Goal: Task Accomplishment & Management: Manage account settings

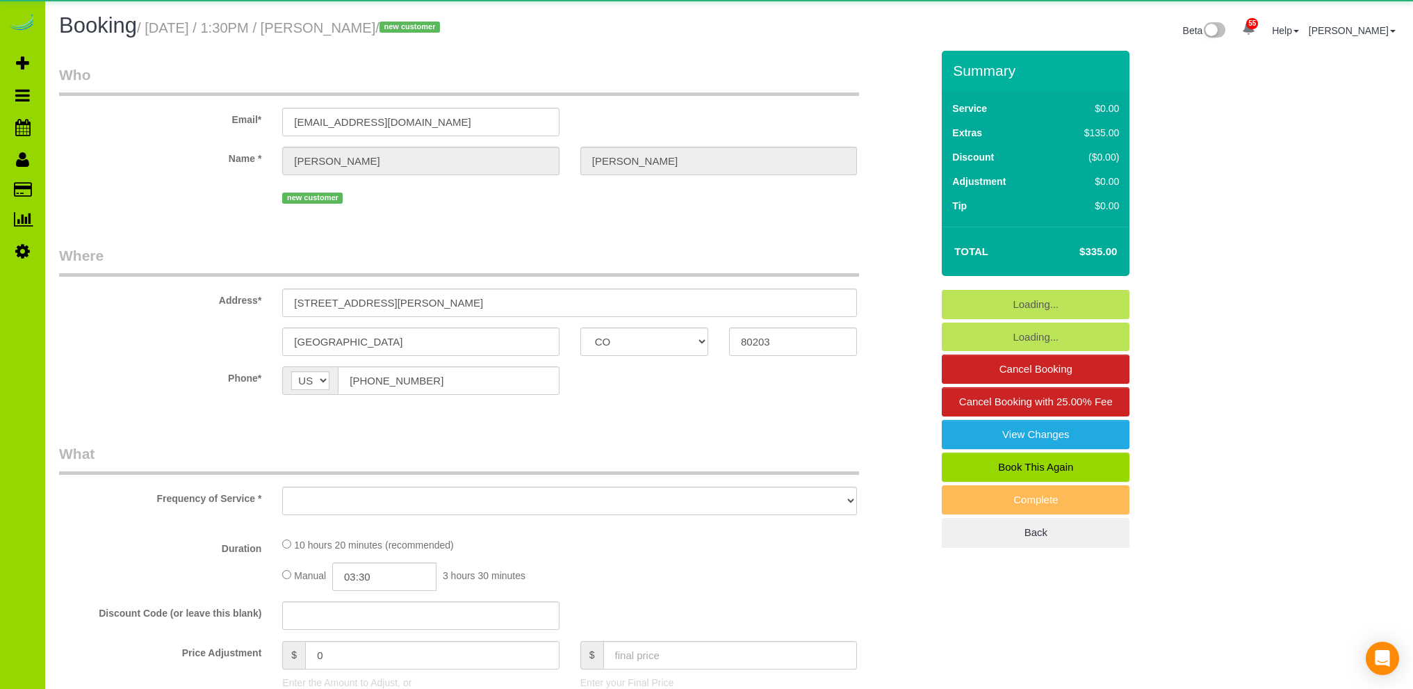
select select "CO"
select select "number:3"
select select "number:11"
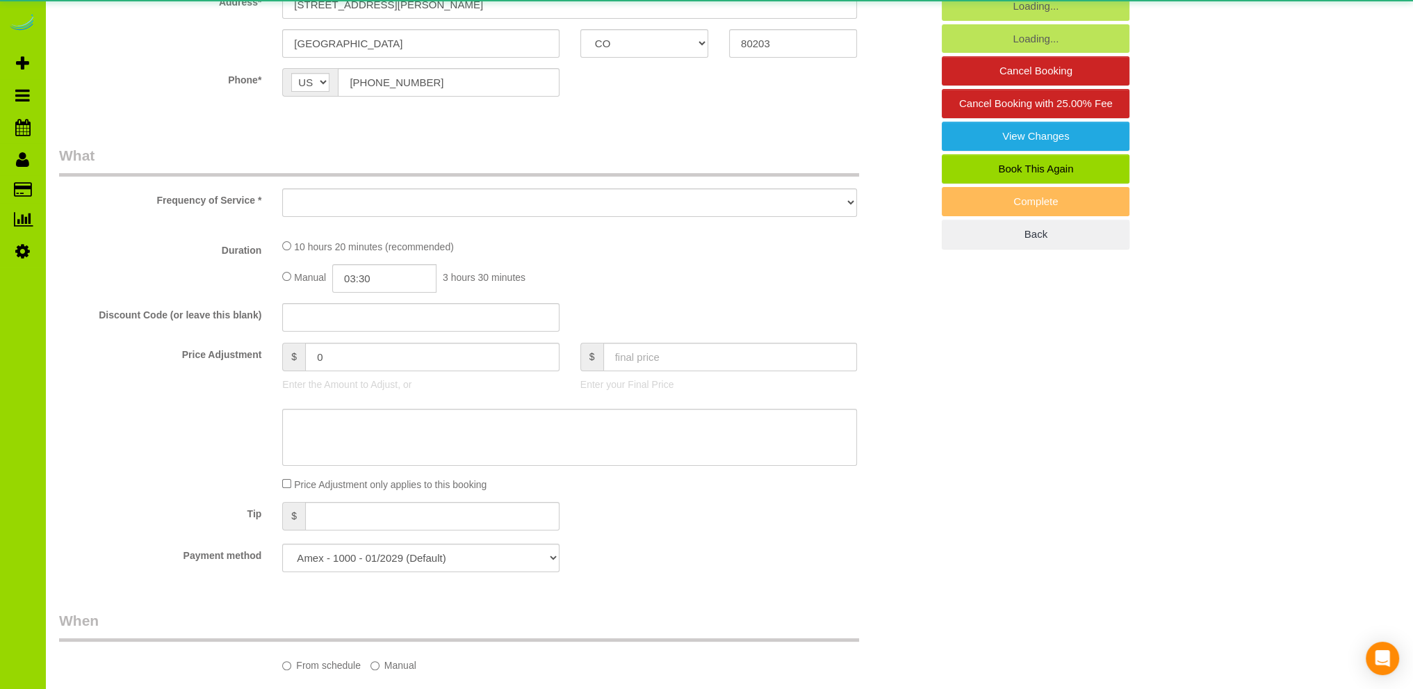
select select "object:1220"
select select "2"
select select "spot1"
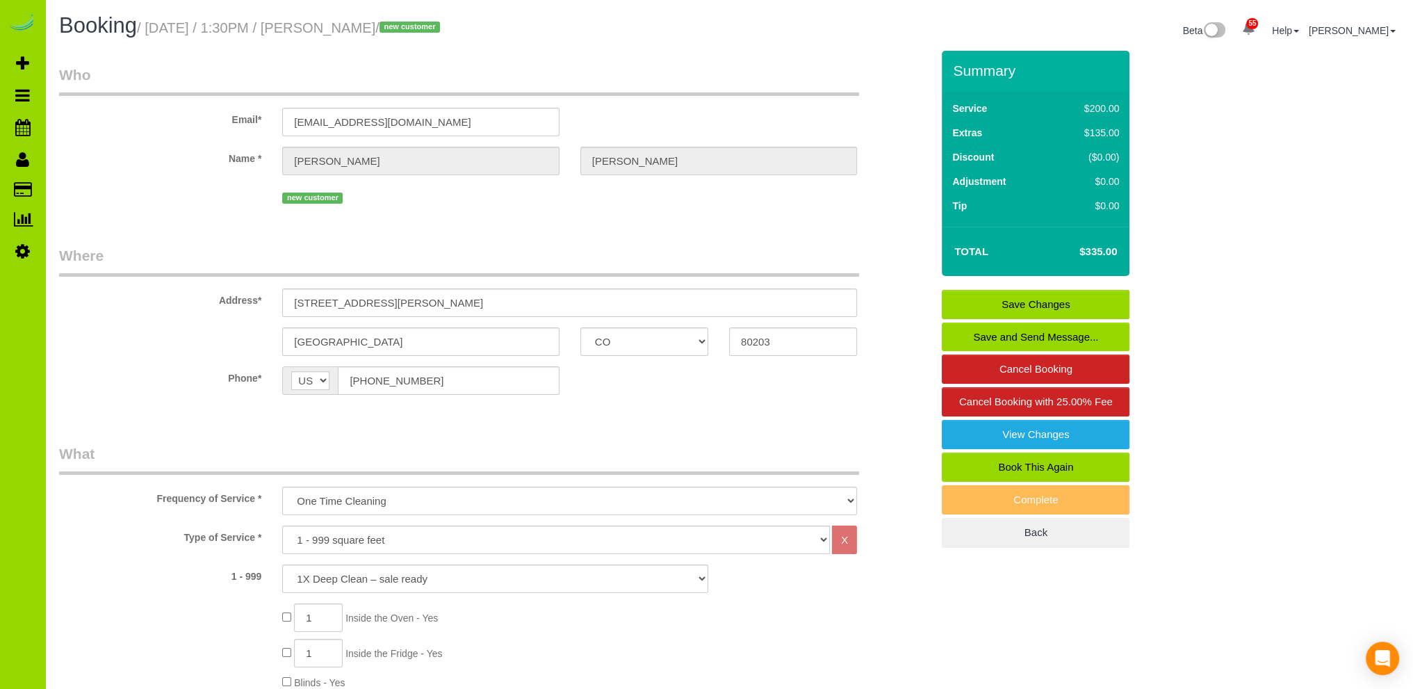
click at [1035, 294] on link "Save Changes" at bounding box center [1036, 304] width 188 height 29
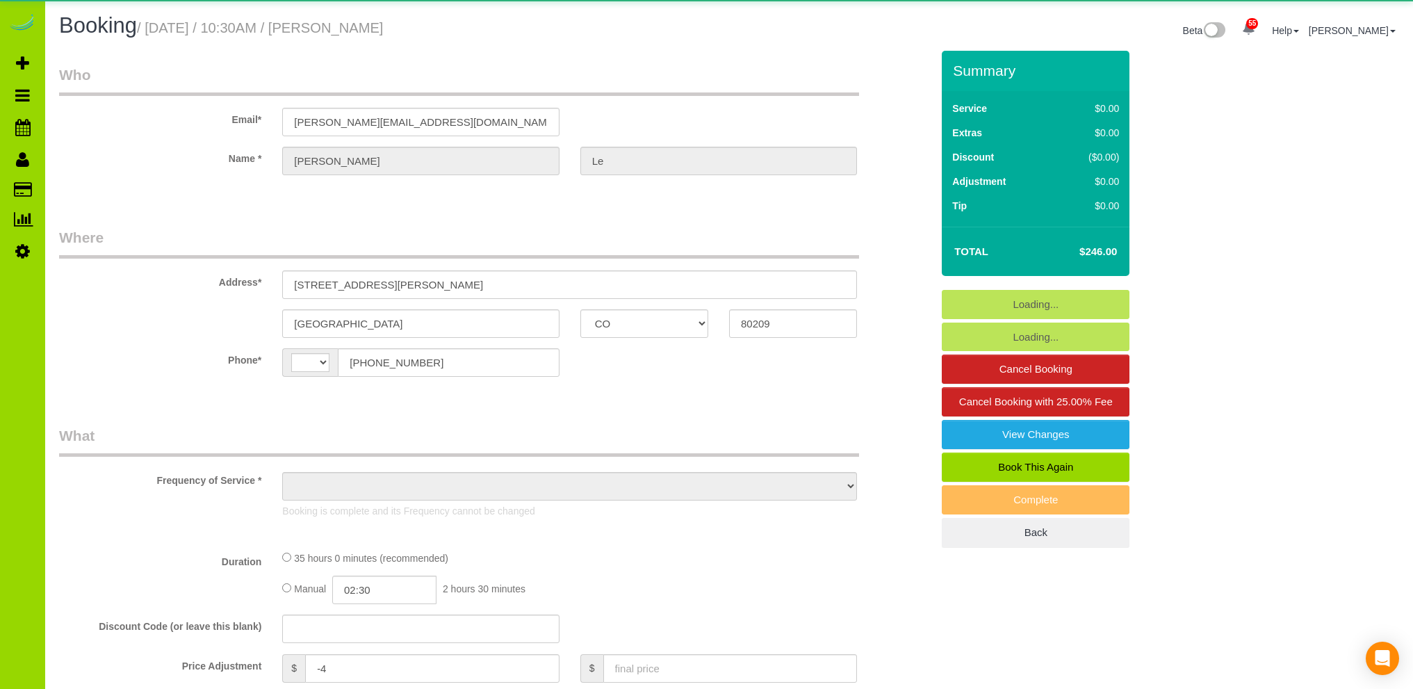
select select "CO"
select select "number:5"
select select "number:14"
select select "string:US"
select select "object:1083"
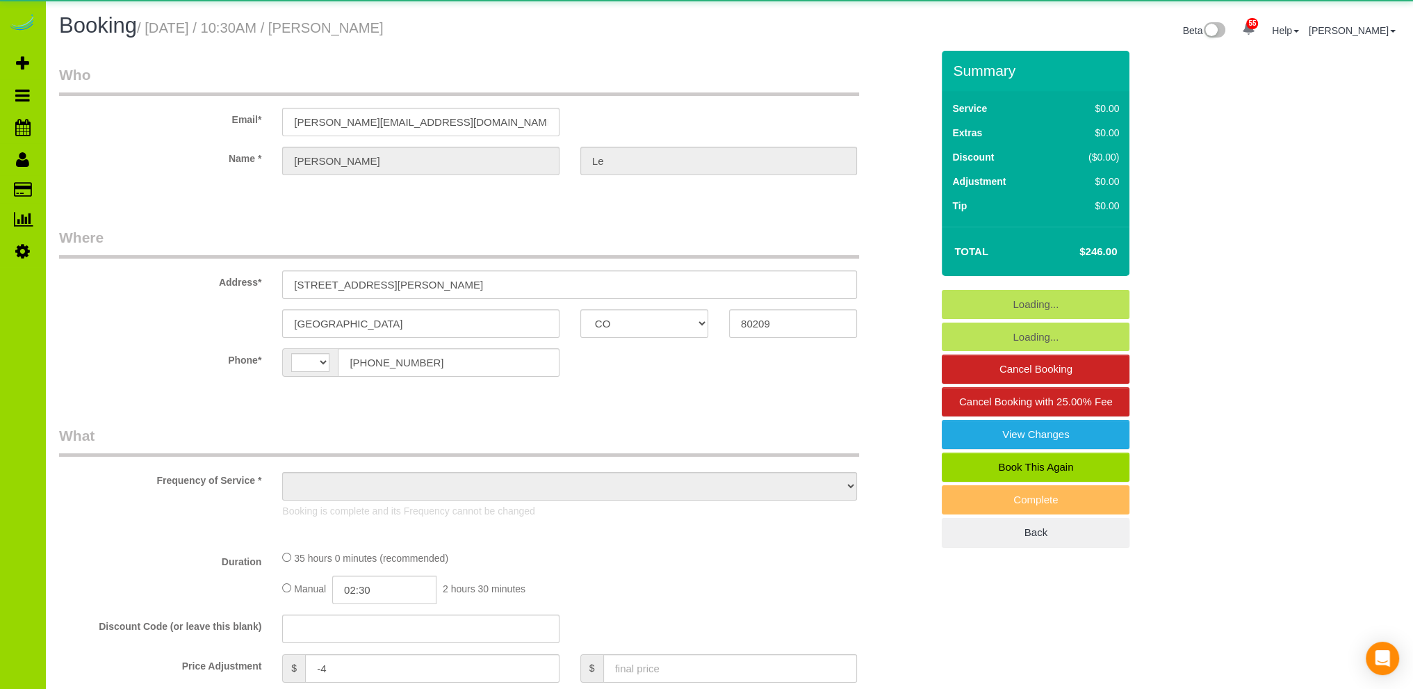
select select "string:fspay-090c6173-38c1-445c-8303-d9dfa3d753c0"
select select "7"
select select "spot1"
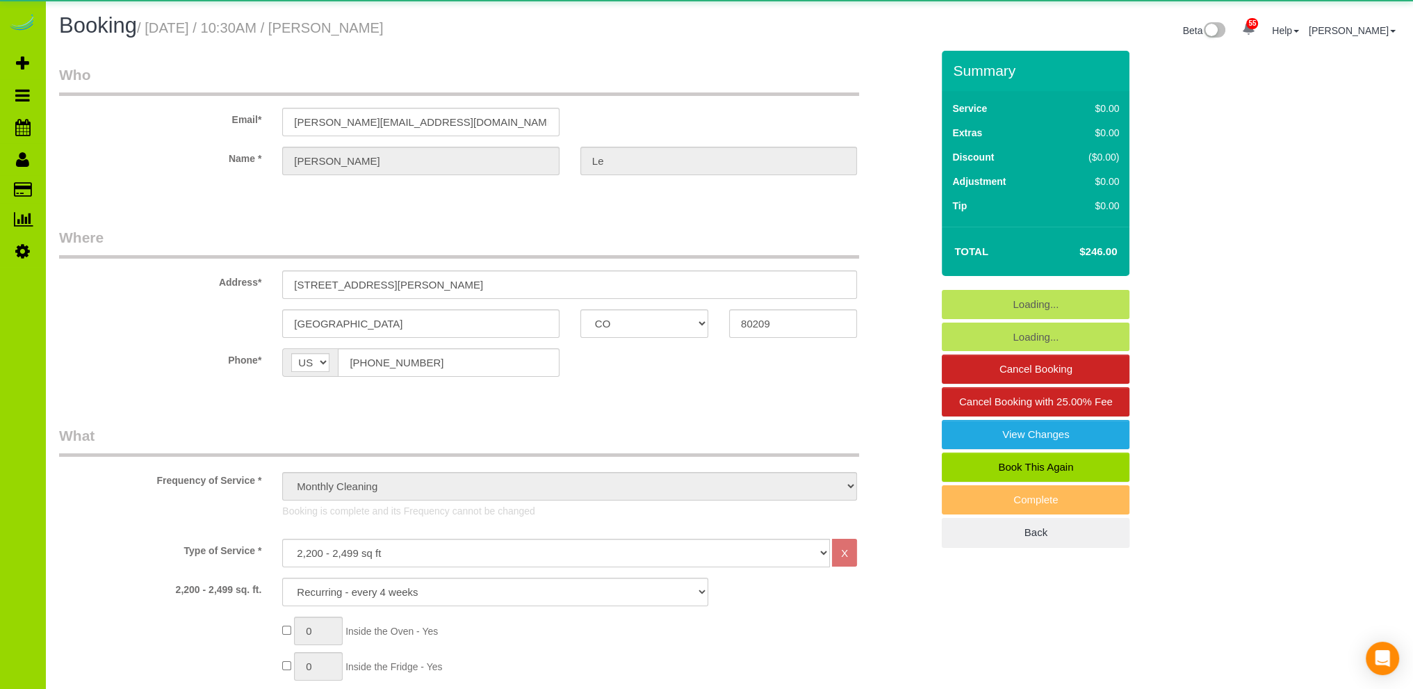
select select "object:1257"
select select "spot6"
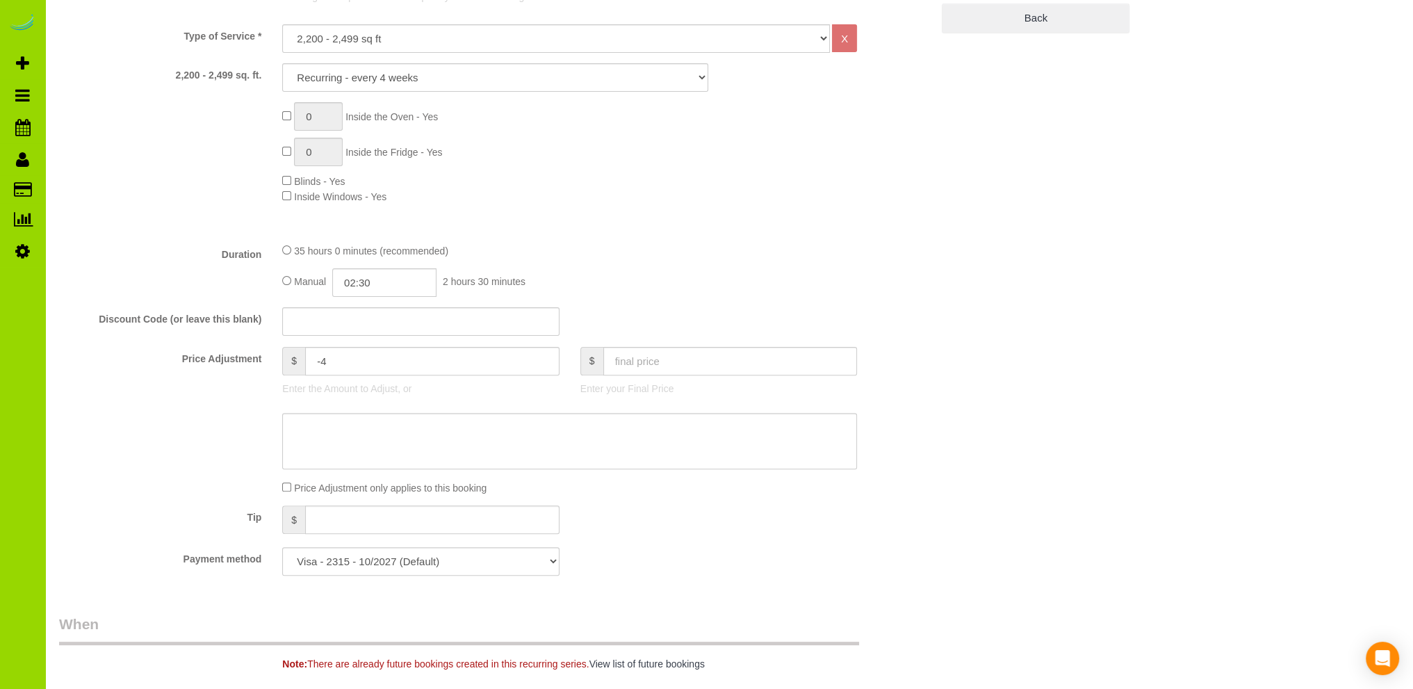
scroll to position [695, 0]
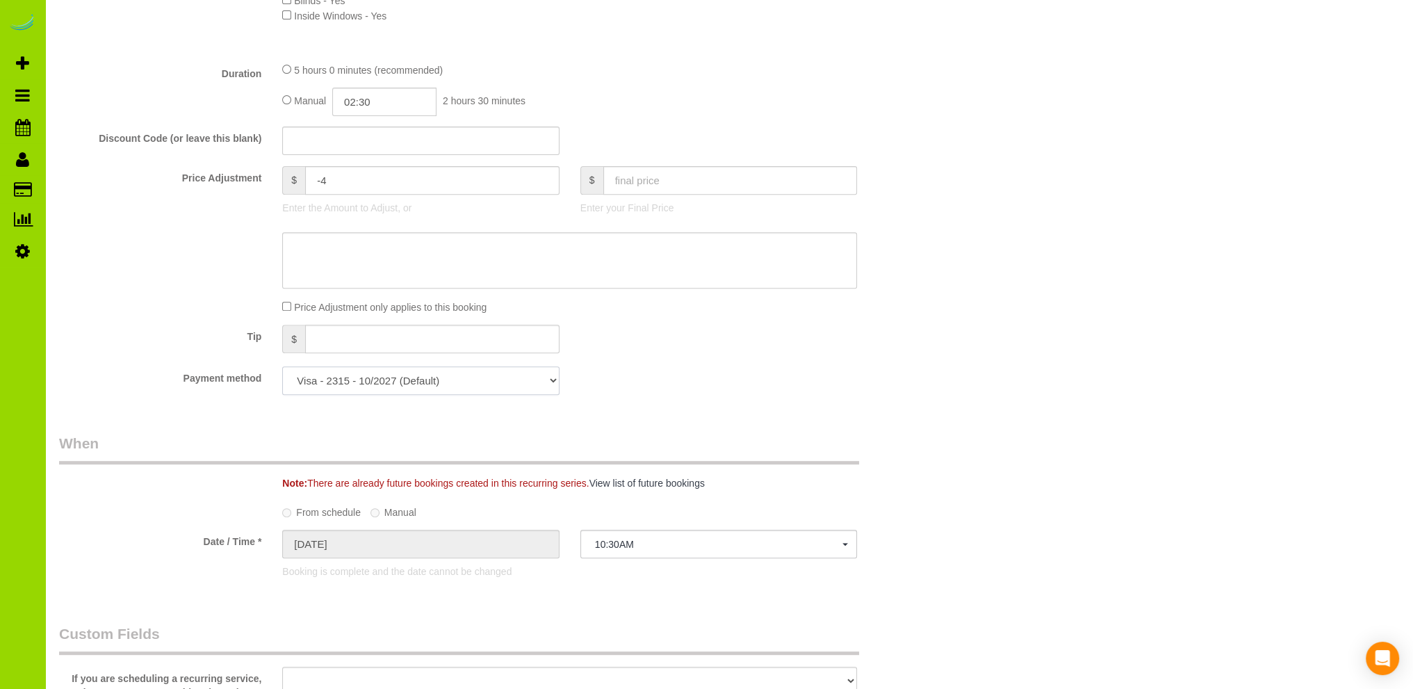
click at [550, 381] on select "Visa - 2315 - 10/2027 (Default) Add Credit Card ─────────────── Cash Check Payp…" at bounding box center [420, 380] width 277 height 28
click at [666, 373] on div "Payment method Visa - 2315 - 10/2027 (Default) Add Credit Card ─────────────── …" at bounding box center [495, 380] width 893 height 28
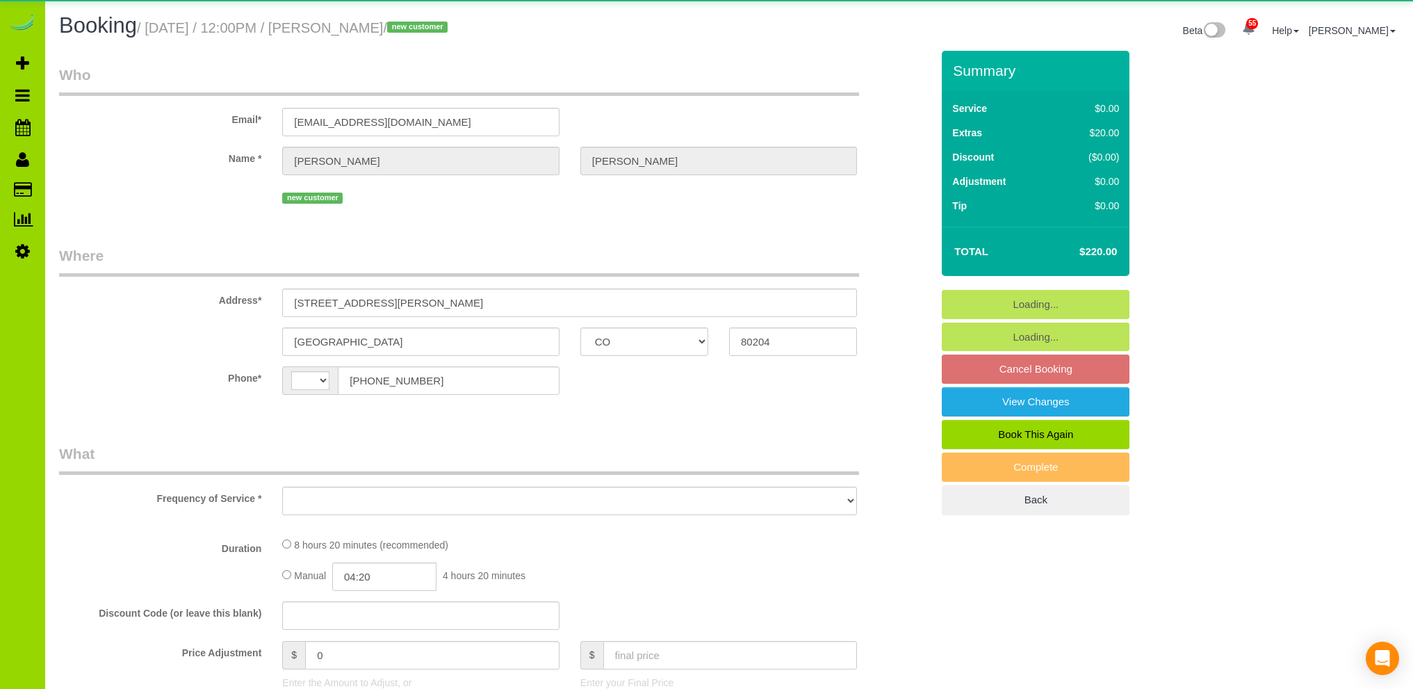
select select "CO"
select select "string:US"
select select "object:1216"
select select "string:fspay-1552915b-ef26-49c2-b62f-2de20bdfd086"
select select "spot1"
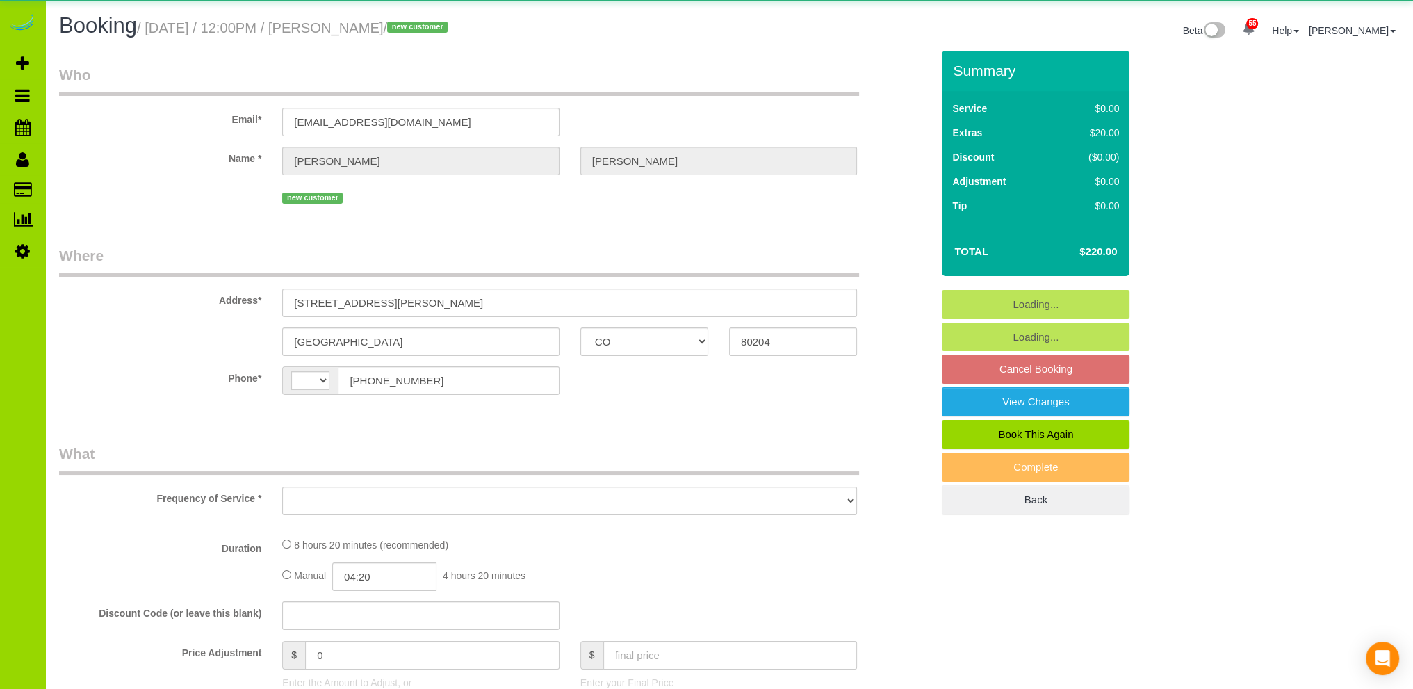
select select "number:69"
select select "number:2"
select select "number:11"
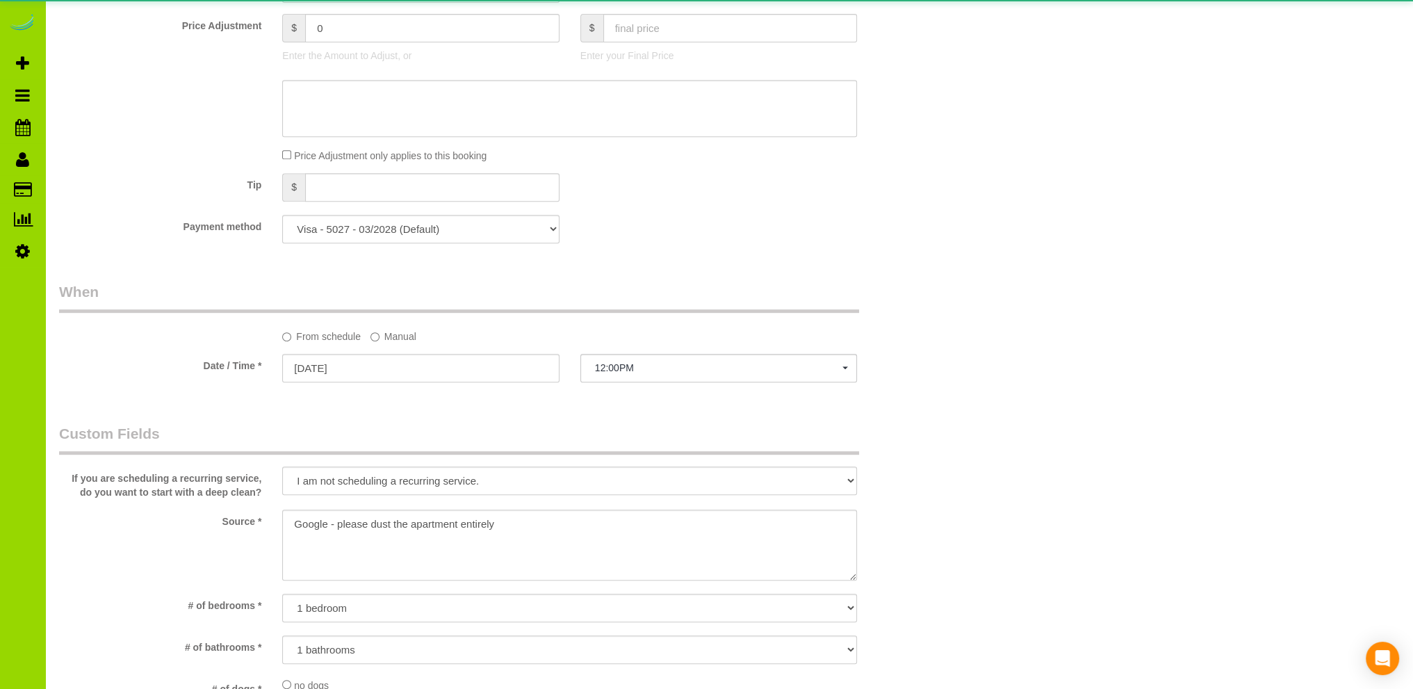
select select "2"
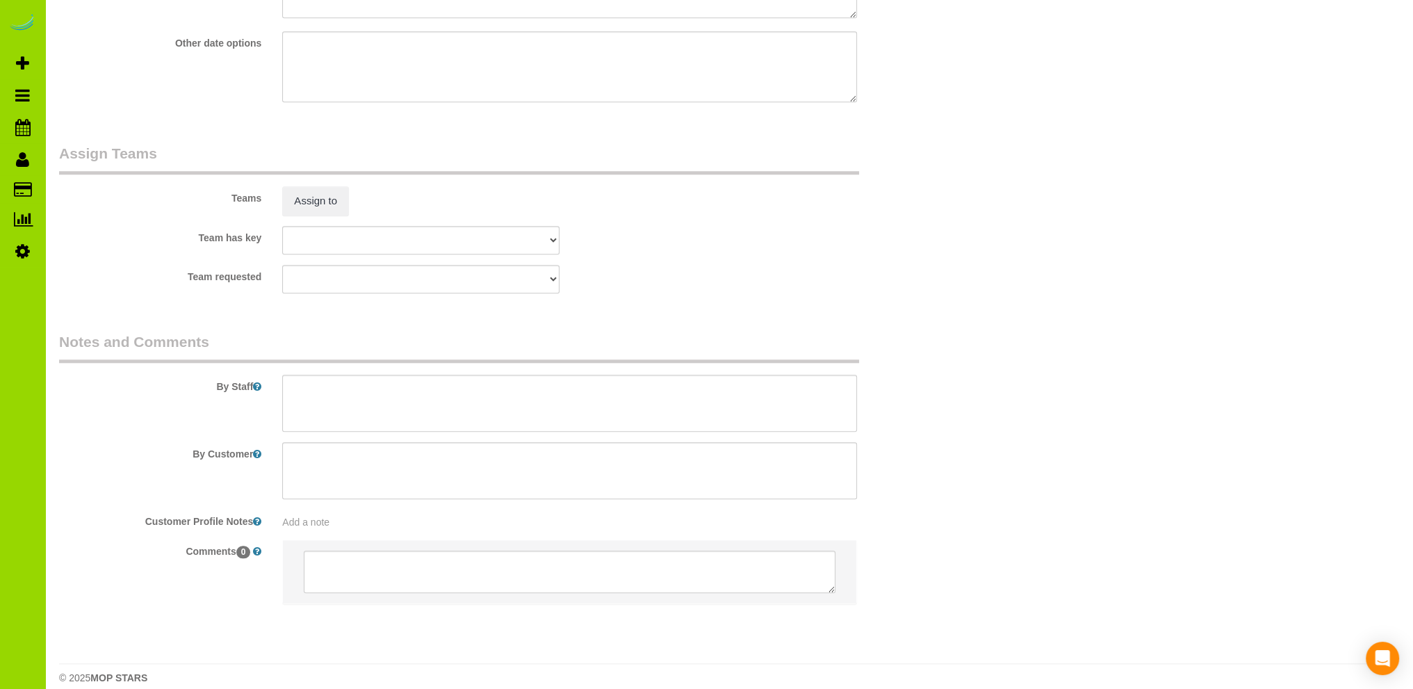
scroll to position [1873, 0]
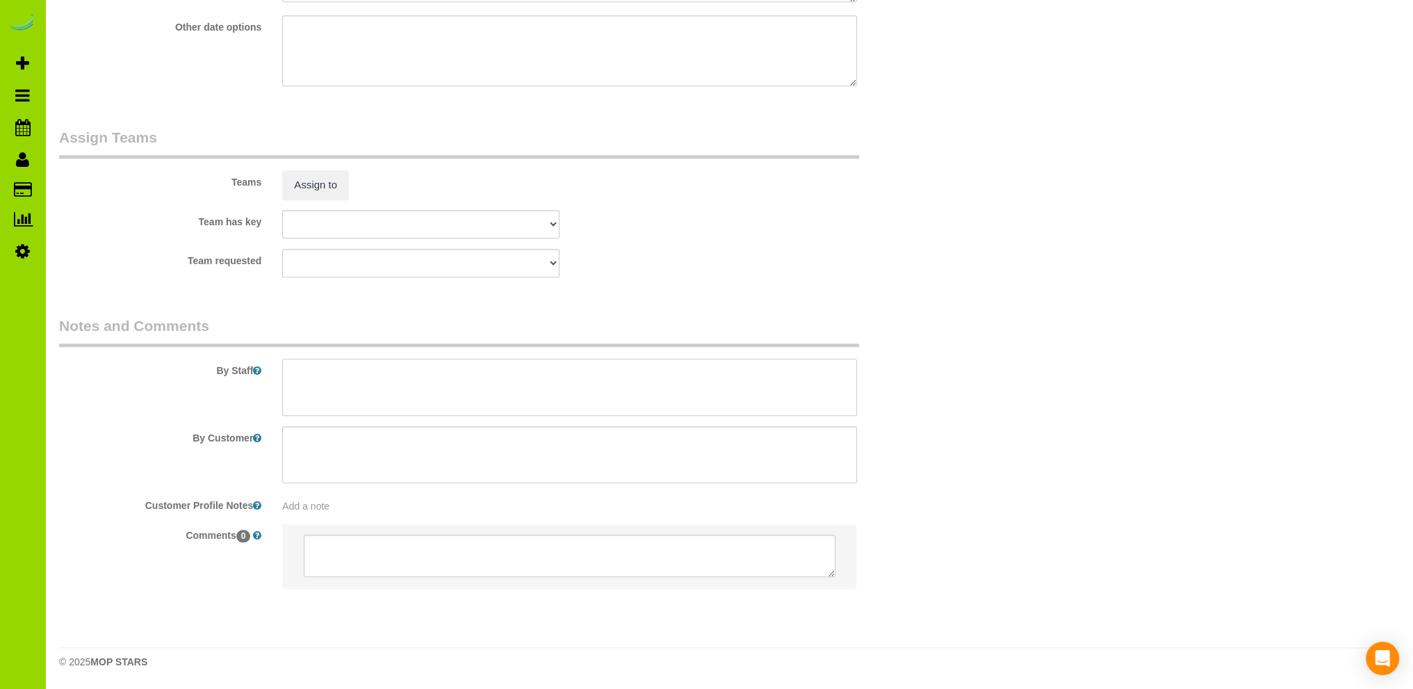
click at [388, 368] on textarea at bounding box center [569, 387] width 575 height 57
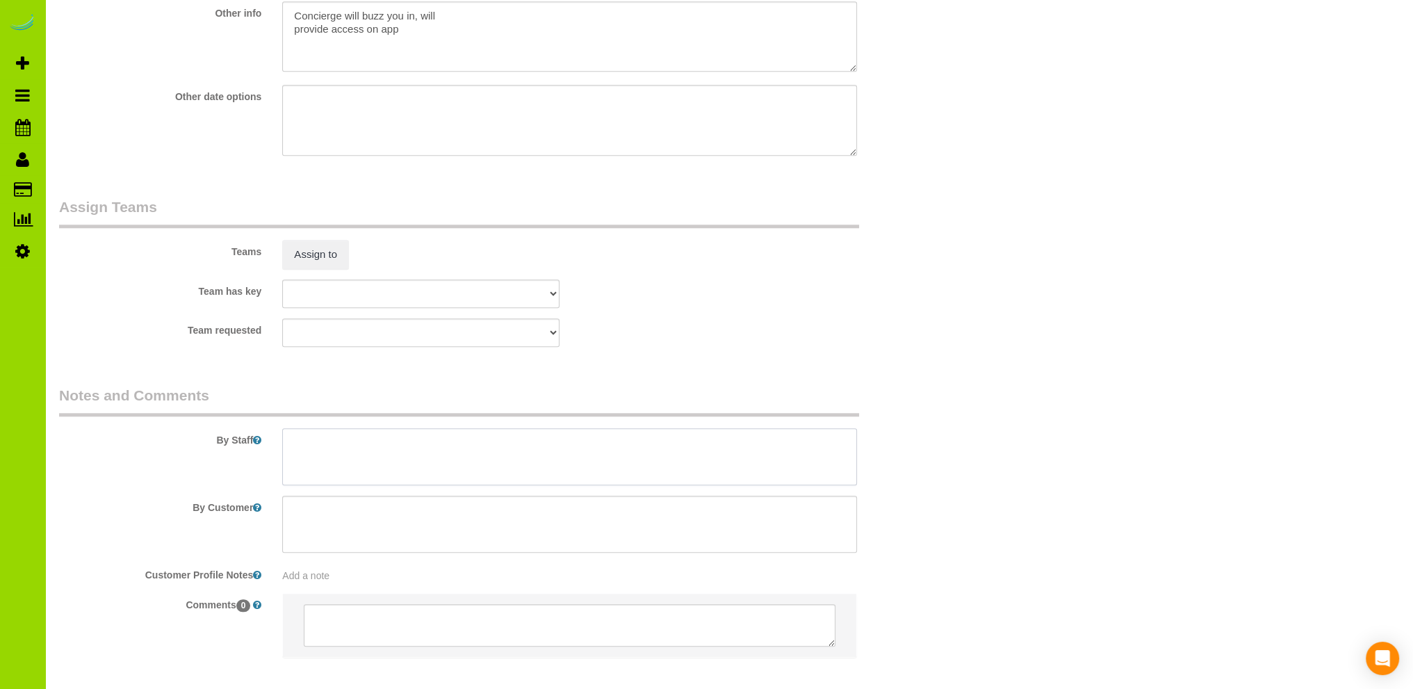
scroll to position [1317, 0]
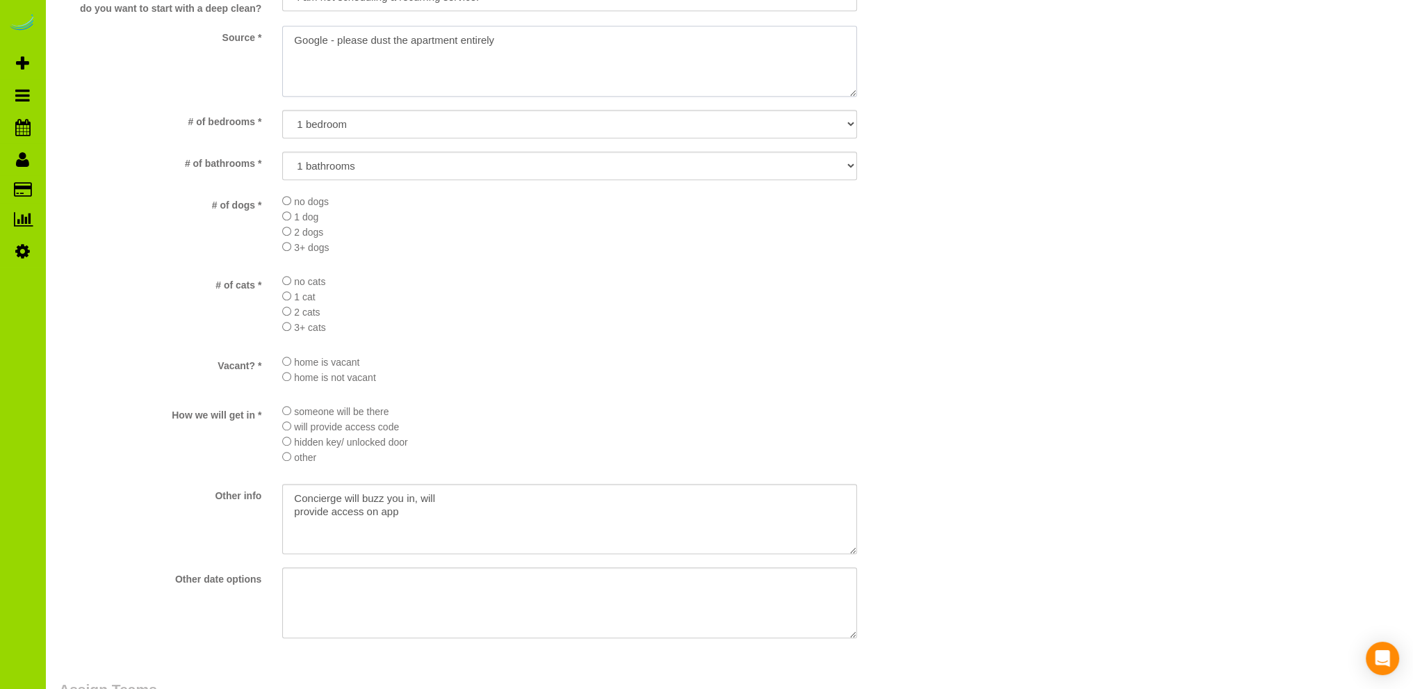
click at [294, 38] on textarea at bounding box center [569, 61] width 575 height 71
drag, startPoint x: 609, startPoint y: 38, endPoint x: 415, endPoint y: 40, distance: 194.6
click at [415, 40] on textarea at bounding box center [569, 61] width 575 height 71
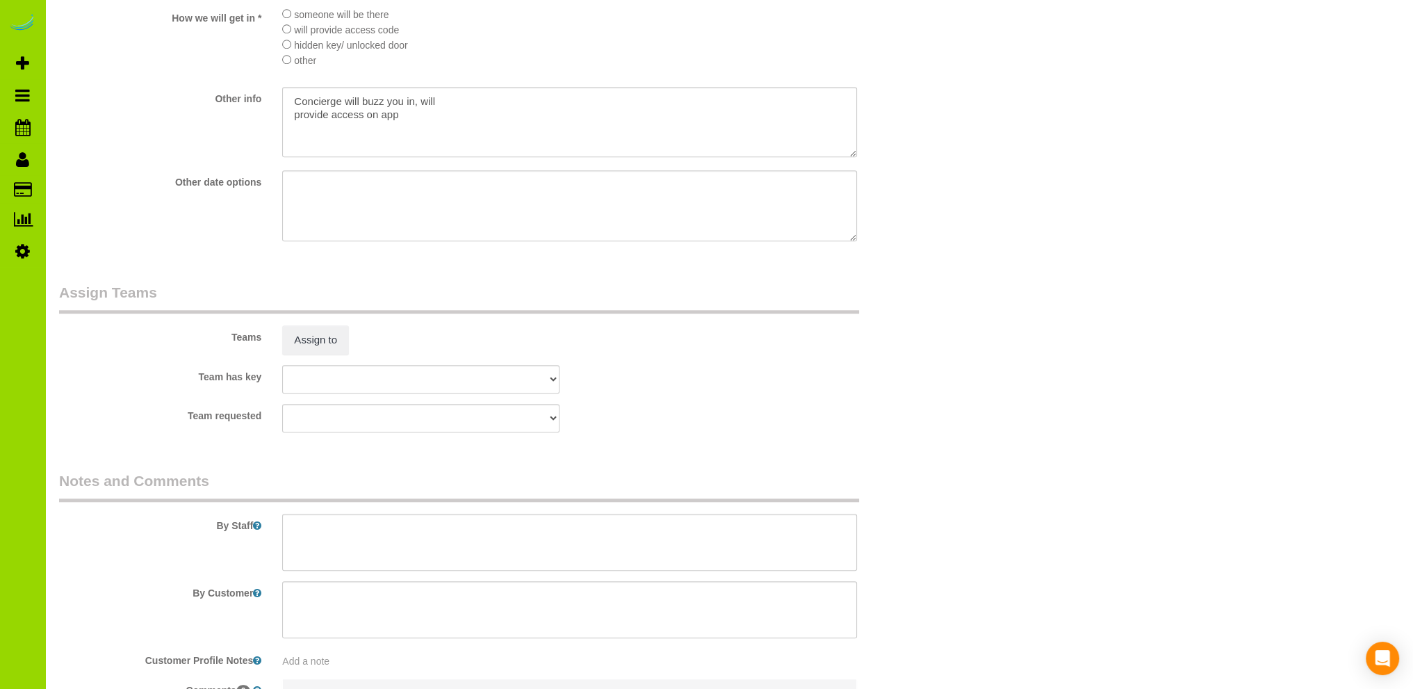
scroll to position [1873, 0]
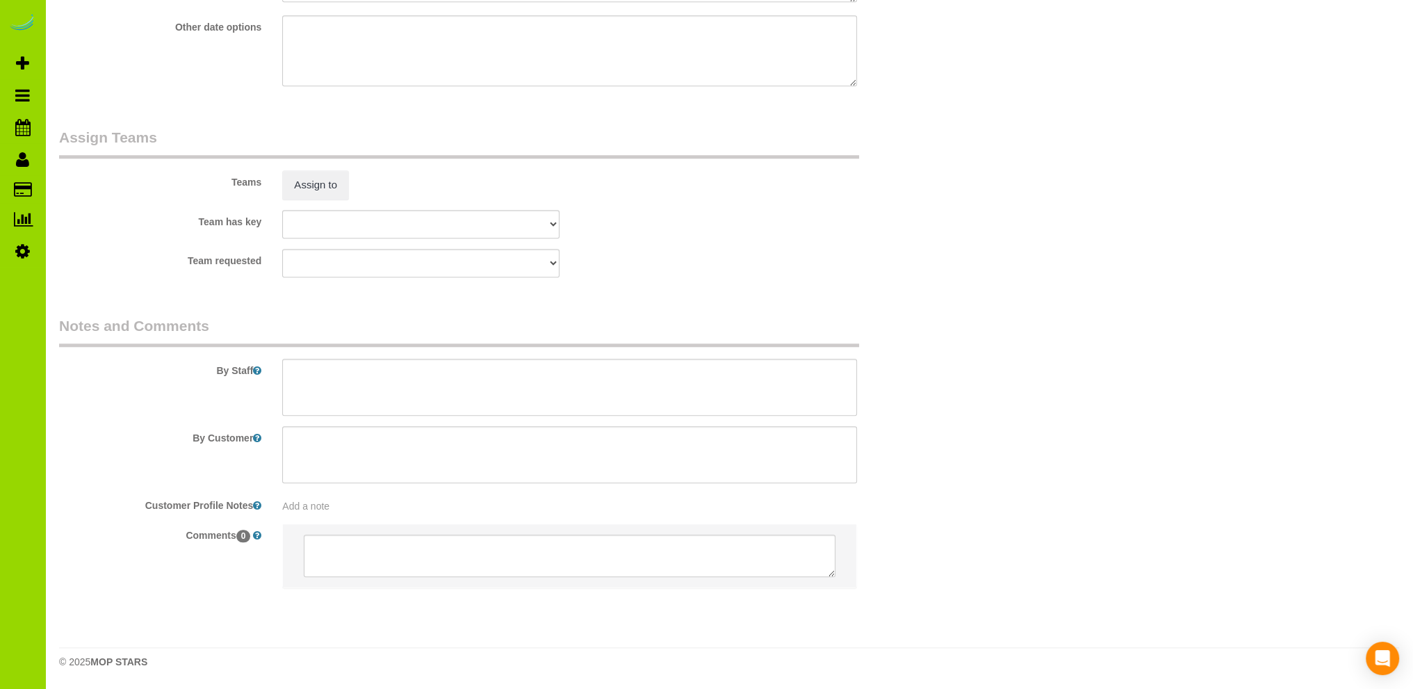
type textarea "Online booking. Google -"
click at [367, 370] on textarea at bounding box center [569, 387] width 575 height 57
paste textarea "please dust the apartment entirely"
click at [306, 388] on textarea at bounding box center [569, 387] width 575 height 57
click at [337, 386] on textarea at bounding box center [569, 387] width 575 height 57
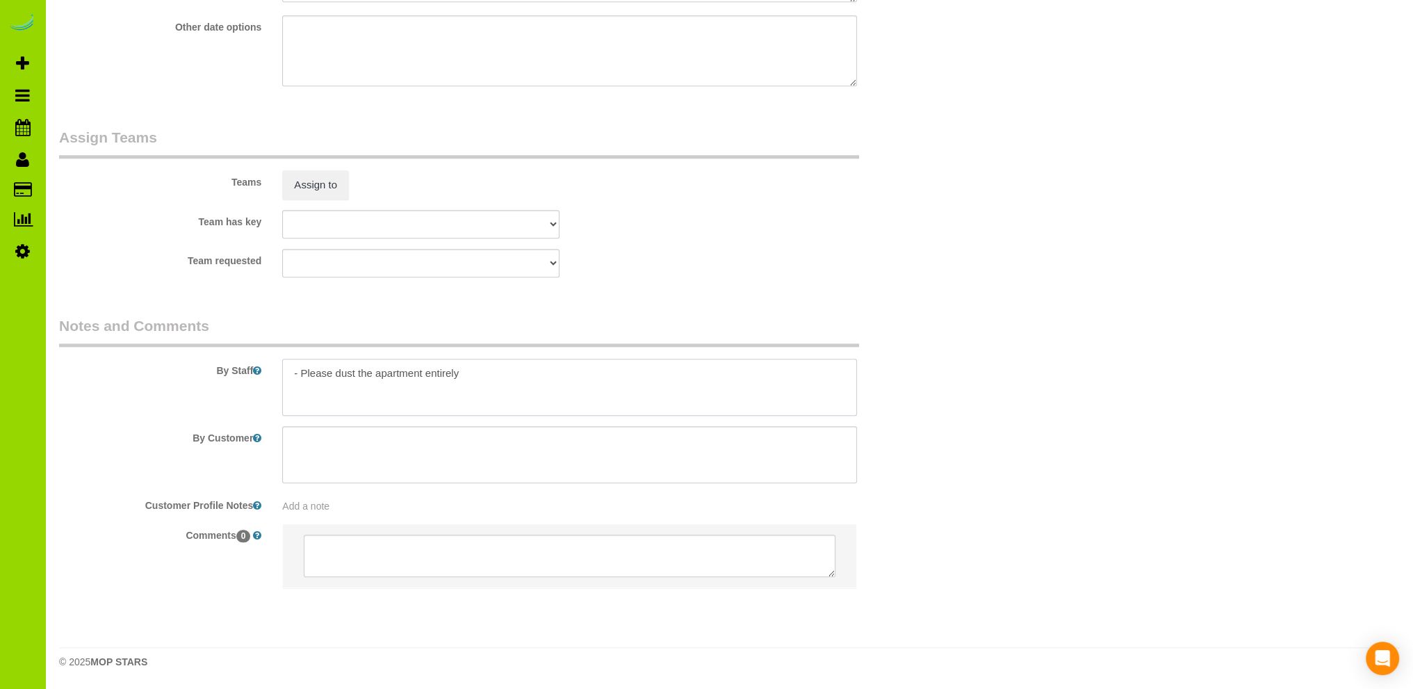
click at [509, 385] on textarea at bounding box center [569, 387] width 575 height 57
click at [329, 371] on textarea at bounding box center [569, 387] width 575 height 57
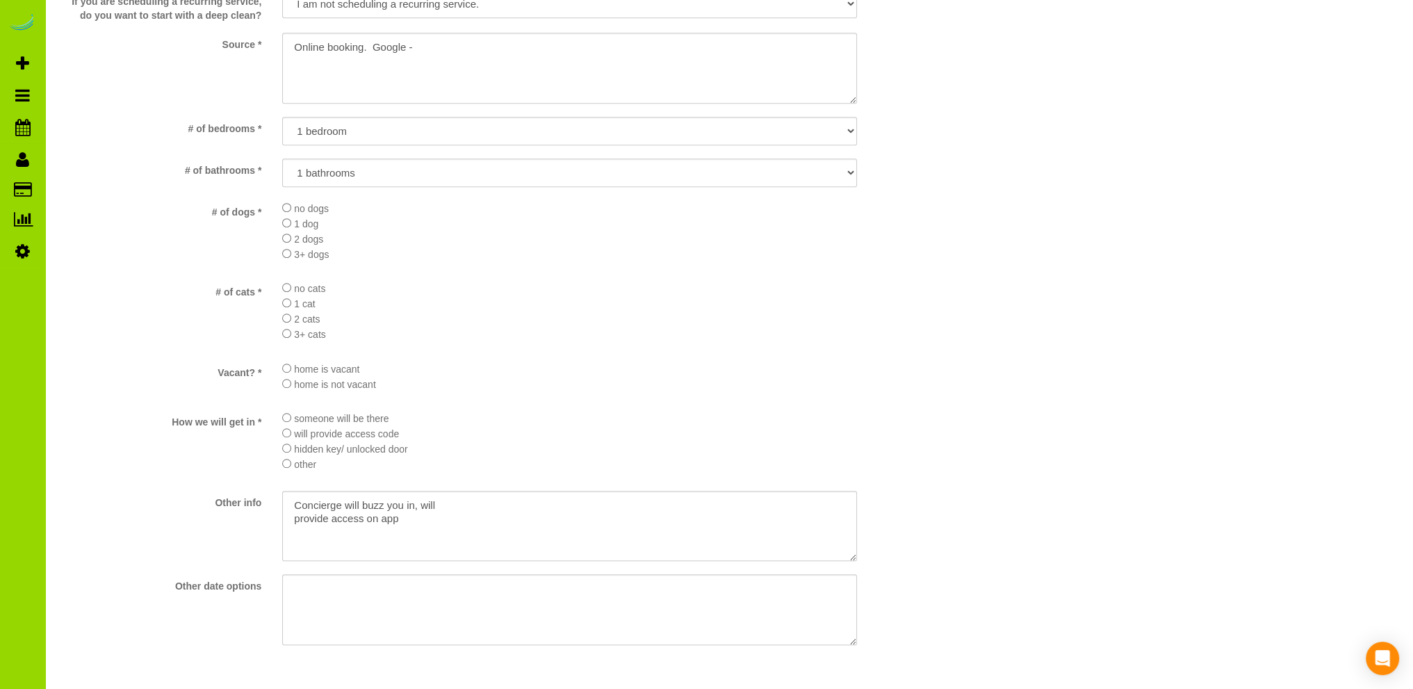
scroll to position [1317, 0]
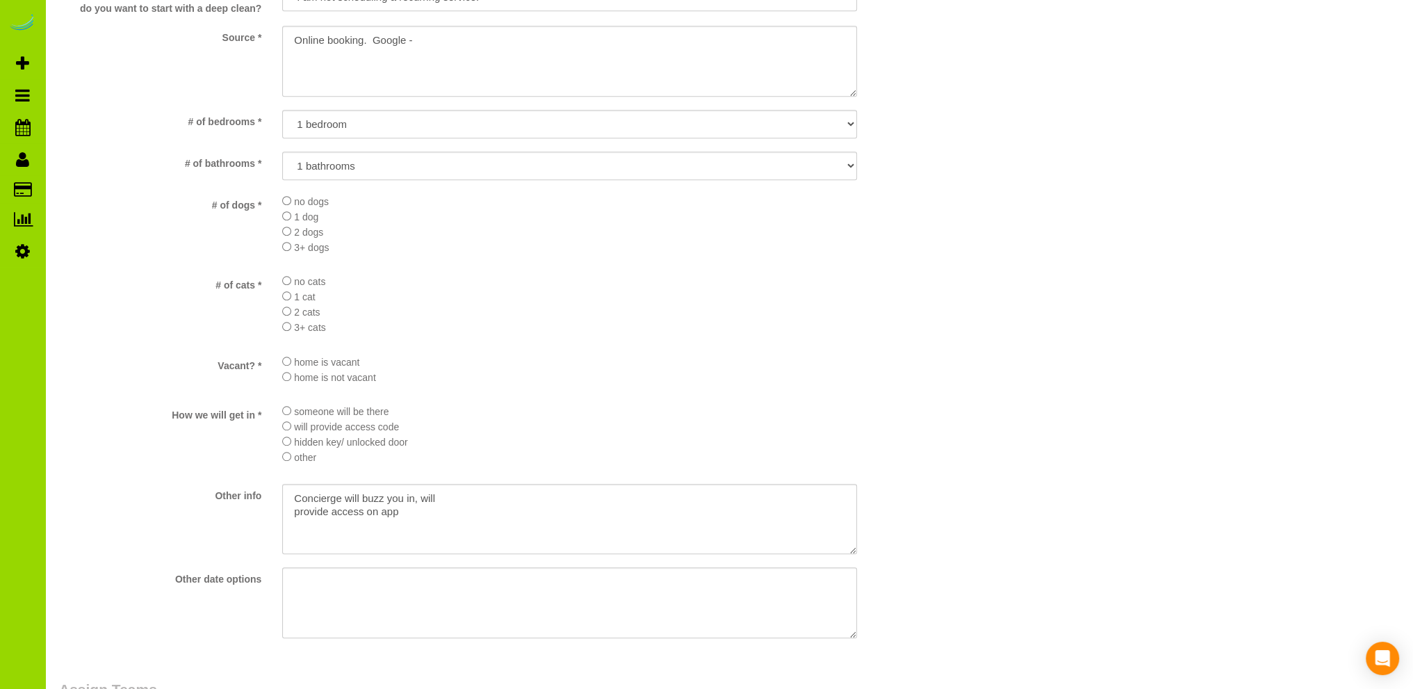
type textarea "- Est 4.5 hours. - Please dust the apartment entirely."
drag, startPoint x: 406, startPoint y: 515, endPoint x: 263, endPoint y: 506, distance: 143.4
click at [263, 506] on div "Other info" at bounding box center [495, 521] width 893 height 74
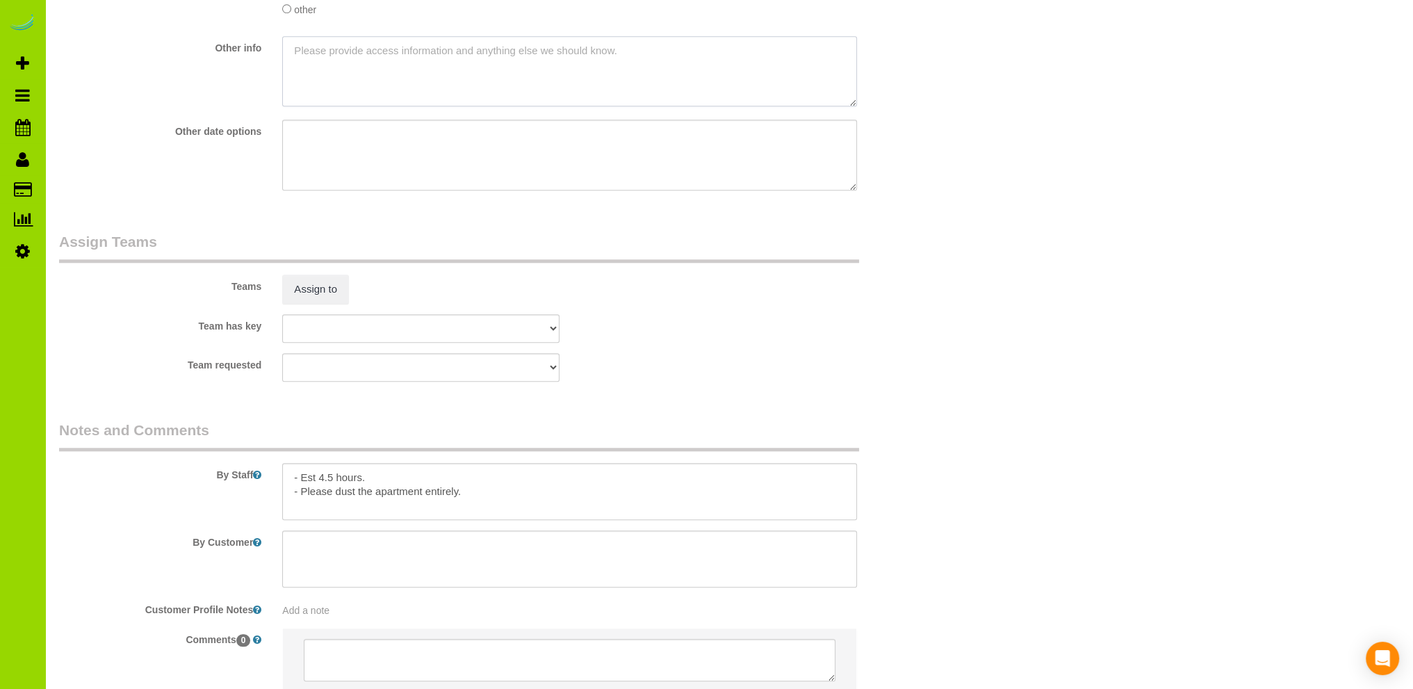
scroll to position [1873, 0]
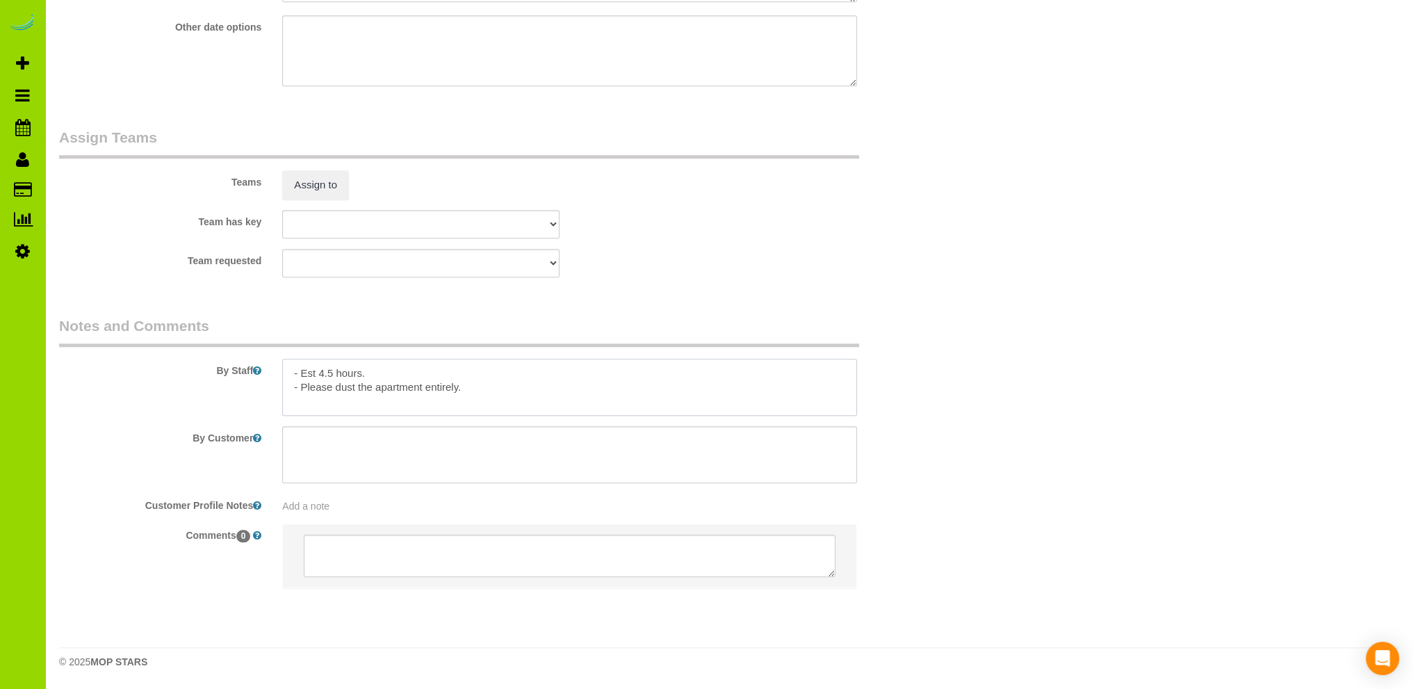
click at [396, 372] on textarea at bounding box center [569, 387] width 575 height 57
paste textarea "Concierge will buzz you in, will provide access on app"
click at [409, 395] on textarea at bounding box center [569, 387] width 575 height 57
click at [295, 402] on textarea at bounding box center [569, 387] width 575 height 57
click at [587, 381] on textarea at bounding box center [569, 387] width 575 height 57
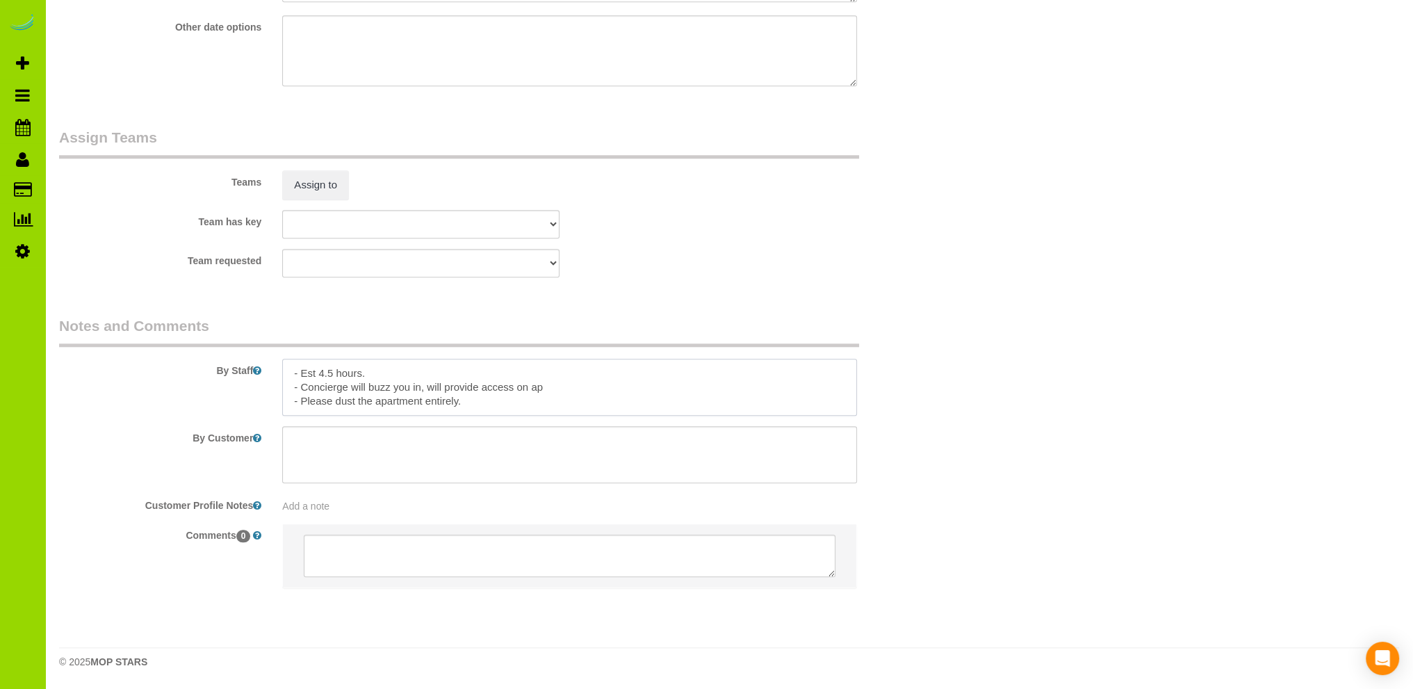
click at [588, 381] on textarea at bounding box center [569, 387] width 575 height 57
click at [580, 389] on textarea at bounding box center [569, 387] width 575 height 57
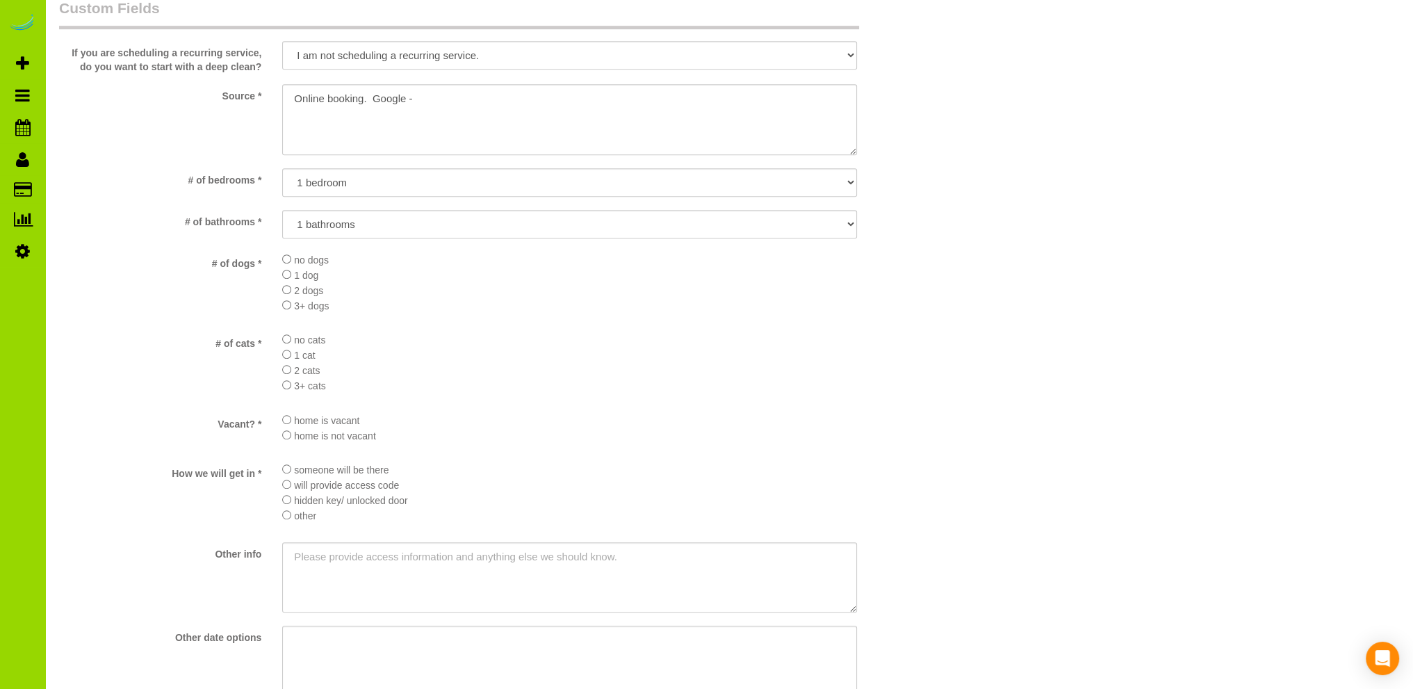
scroll to position [1668, 0]
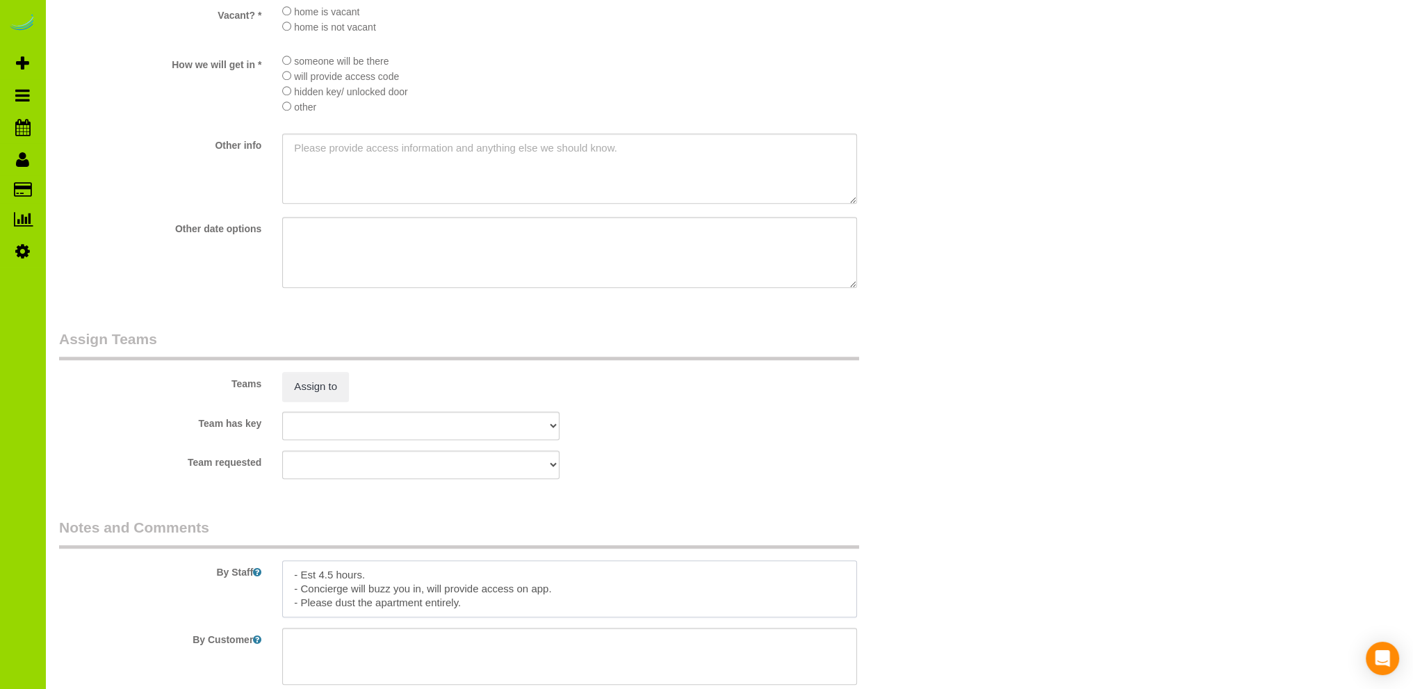
click at [607, 594] on textarea at bounding box center [569, 588] width 575 height 57
click at [517, 605] on textarea at bounding box center [569, 588] width 575 height 57
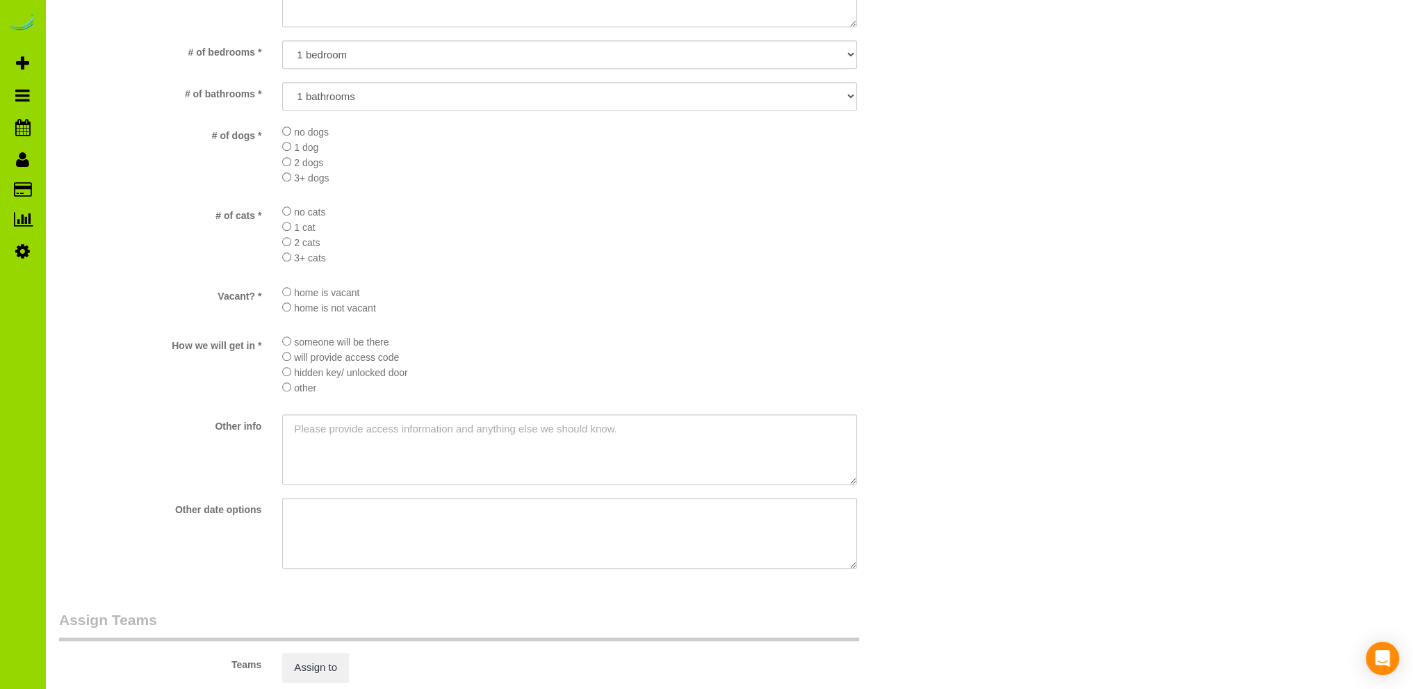
scroll to position [973, 0]
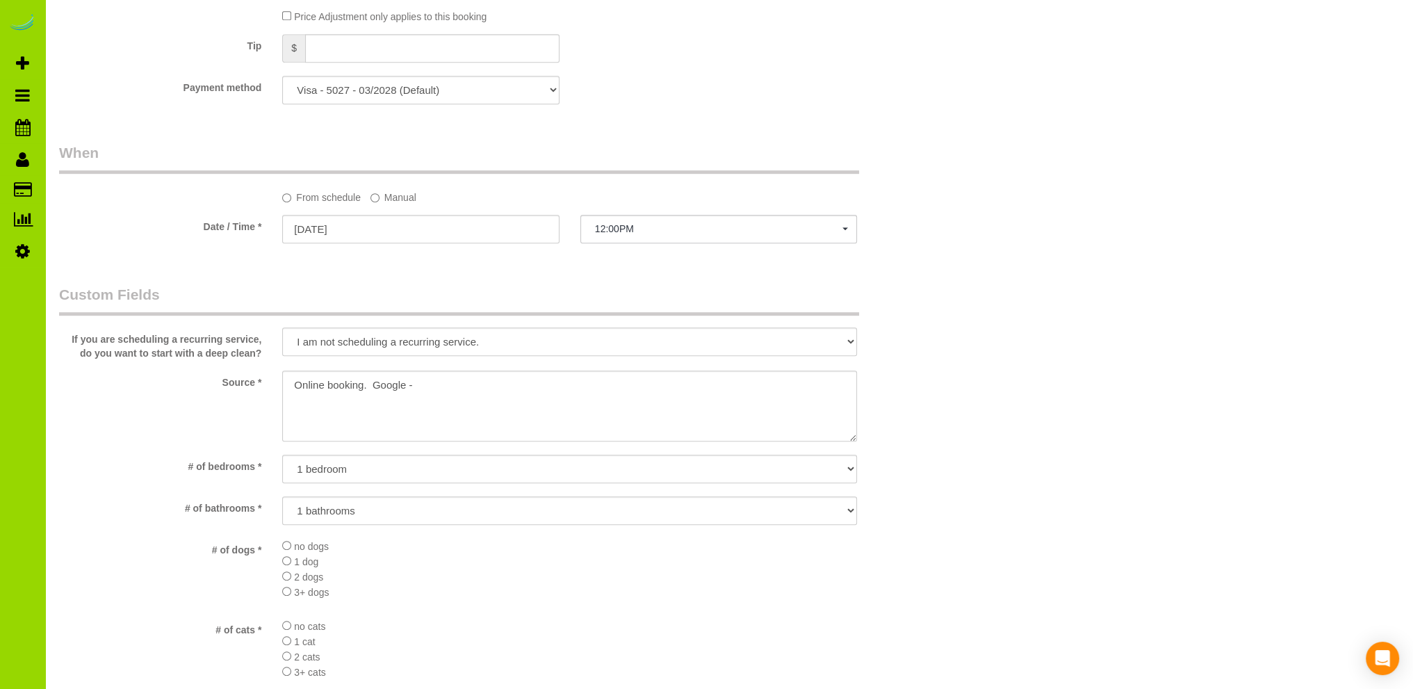
type textarea "- Est 4.5 hours. - Concierge will buzz you in, will provide access on app. - Pl…"
click at [505, 384] on textarea at bounding box center [569, 405] width 575 height 71
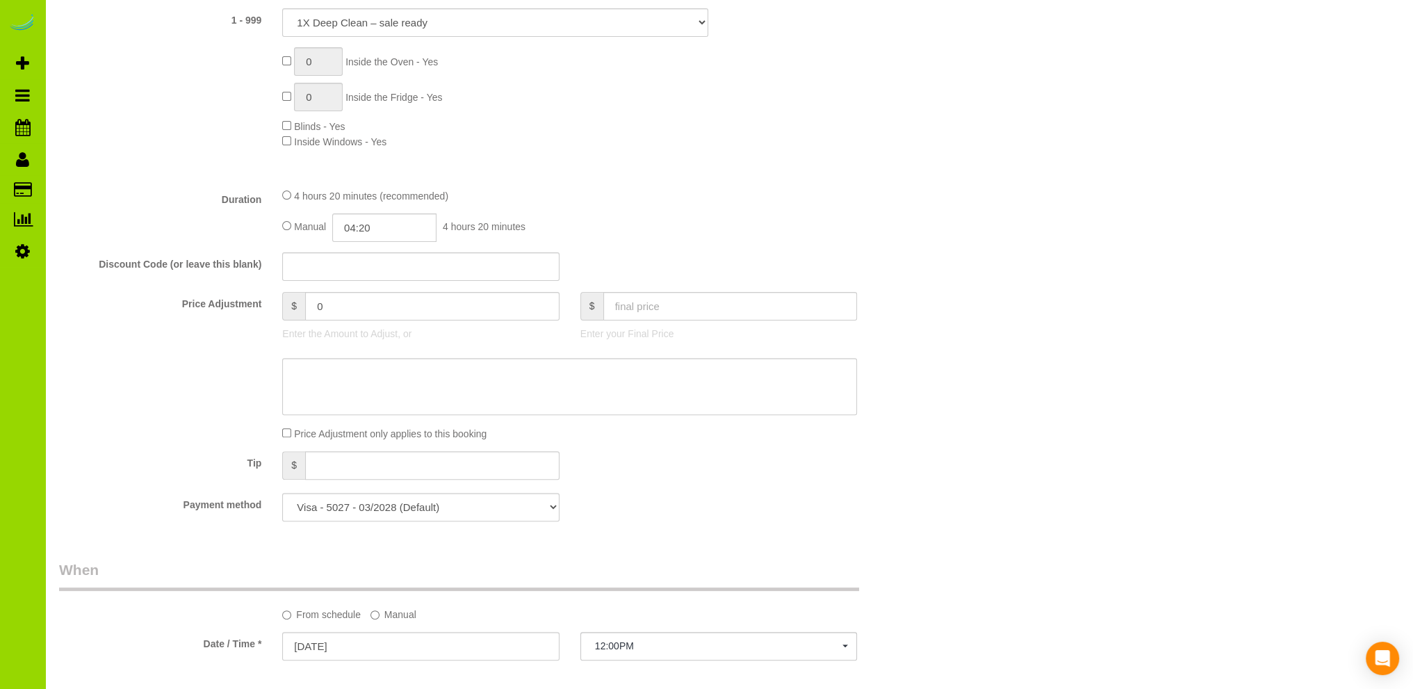
scroll to position [278, 0]
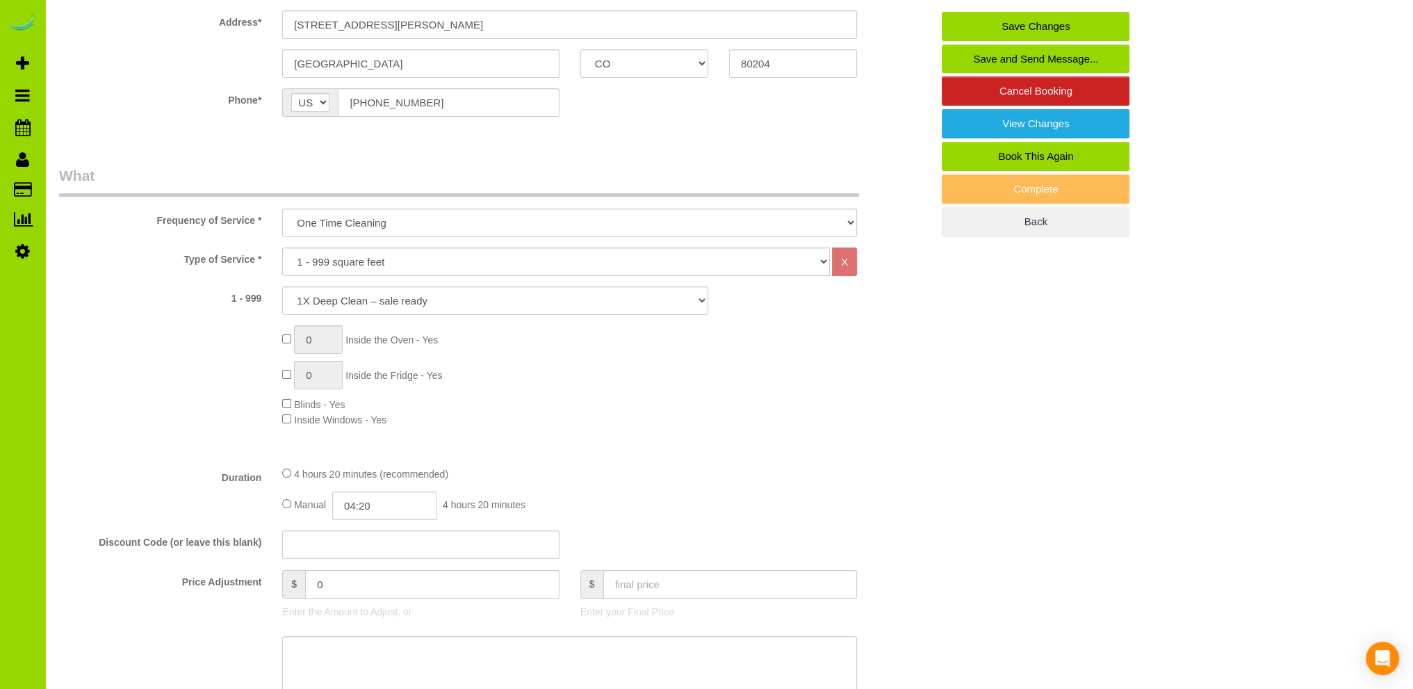
type textarea "Online booking. Google"
click at [364, 509] on input "04:20" at bounding box center [384, 505] width 104 height 28
type input "02:00"
click at [370, 603] on li "02:00" at bounding box center [369, 603] width 62 height 18
select select "spot6"
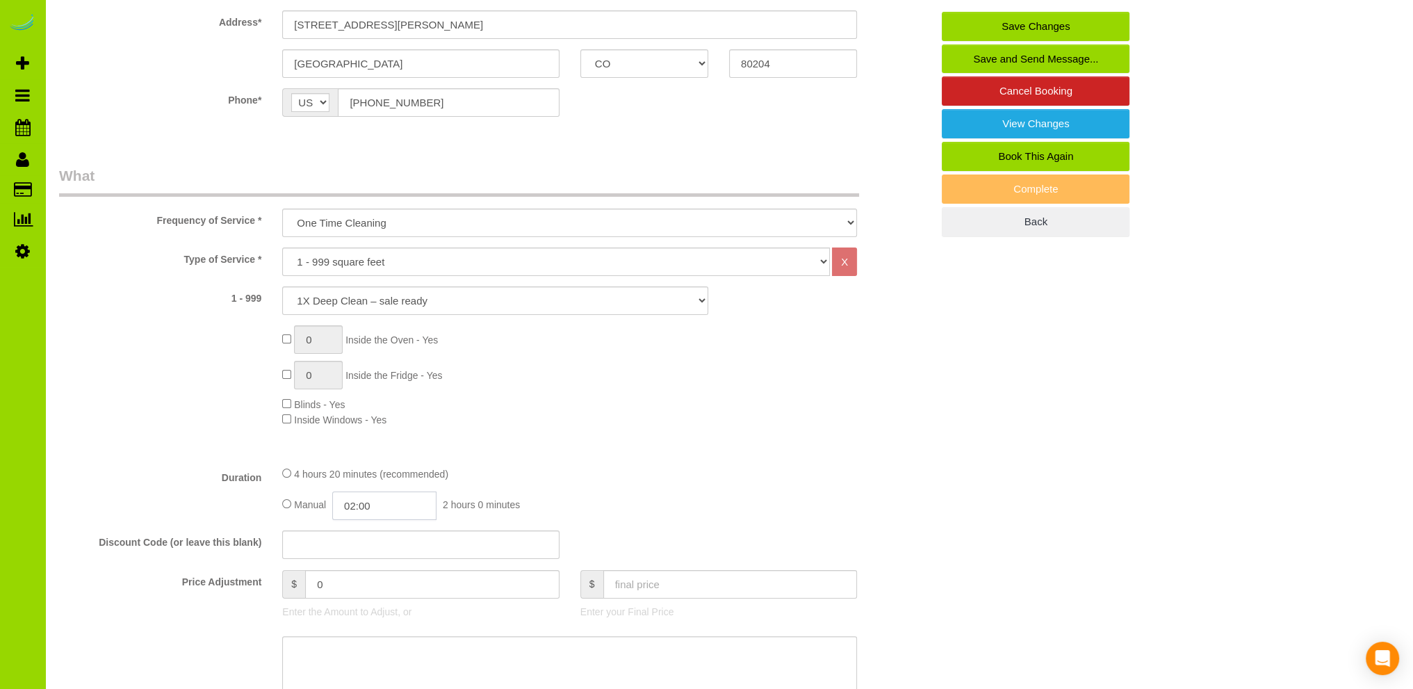
click at [397, 504] on input "02:00" at bounding box center [384, 505] width 104 height 28
type input "02:15"
select select "spot11"
select select "spot16"
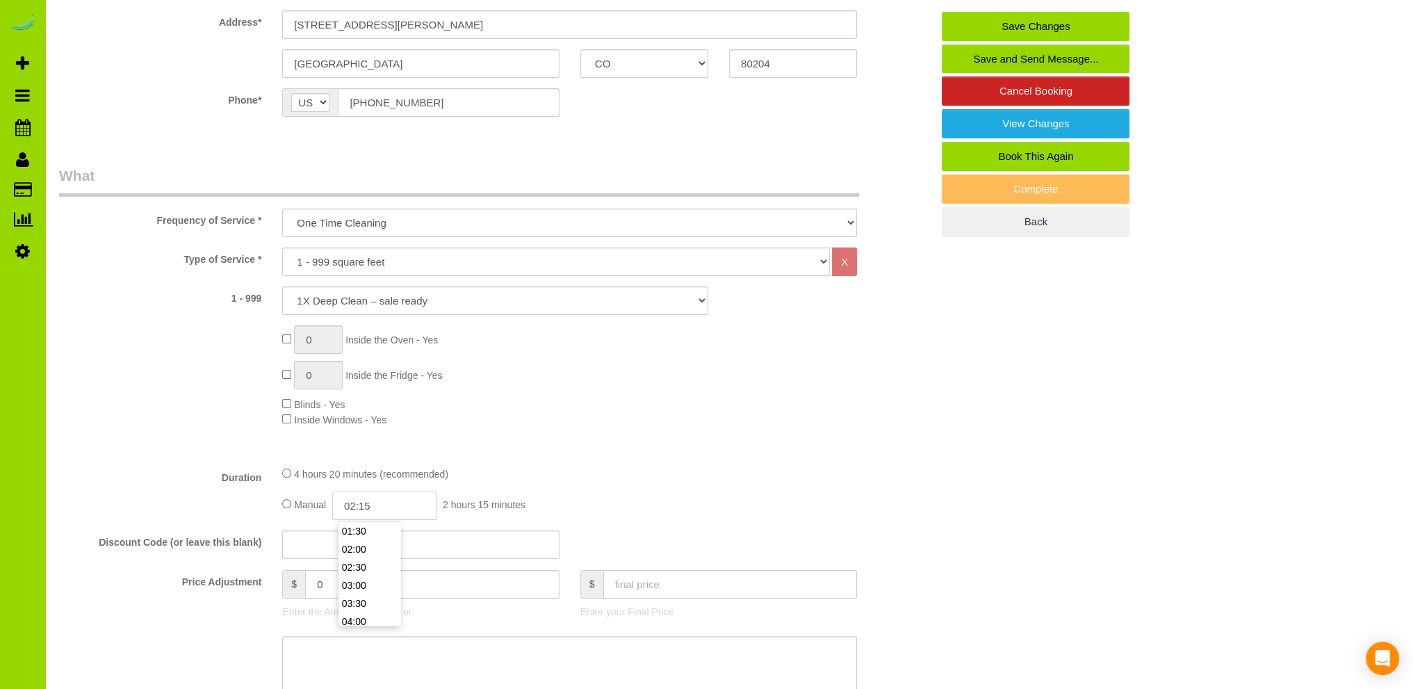
type input "02:15"
click at [656, 427] on div "0 Inside the Oven - Yes 0 Inside the Fridge - Yes Blinds - Yes Inside Windows -…" at bounding box center [607, 375] width 670 height 101
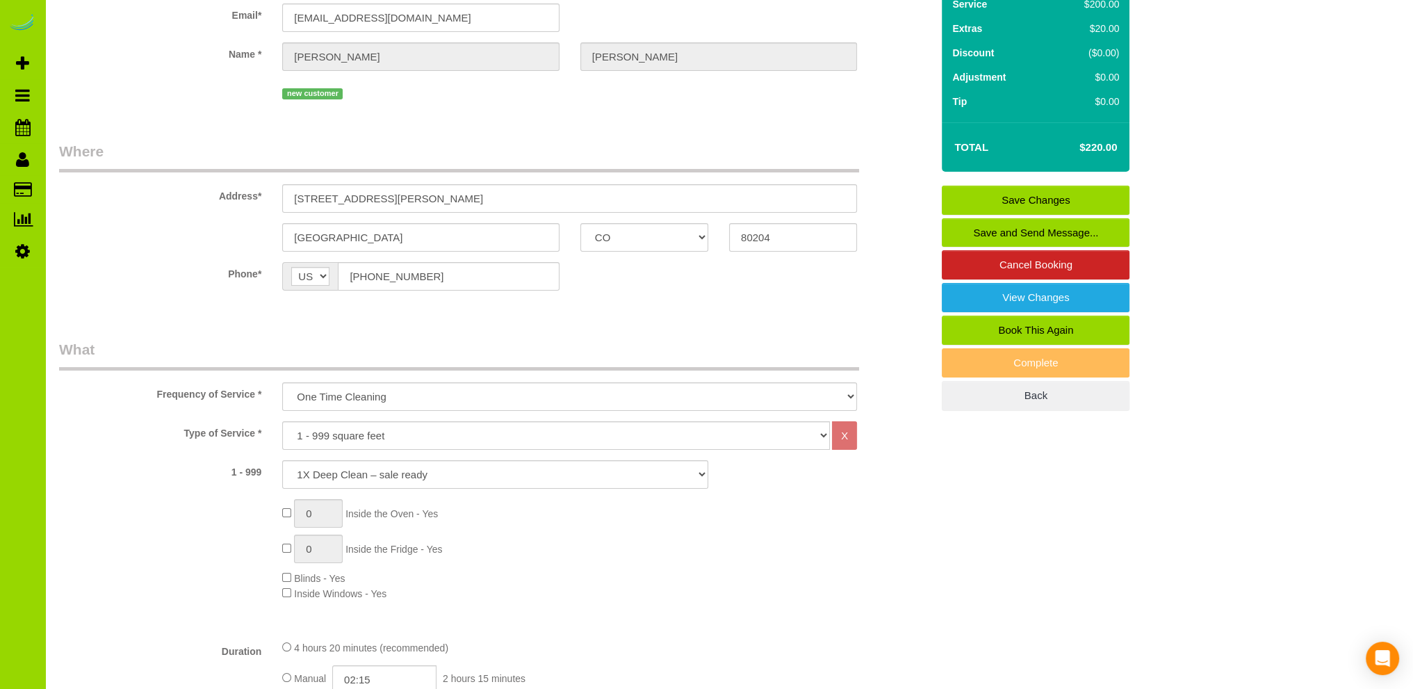
scroll to position [0, 0]
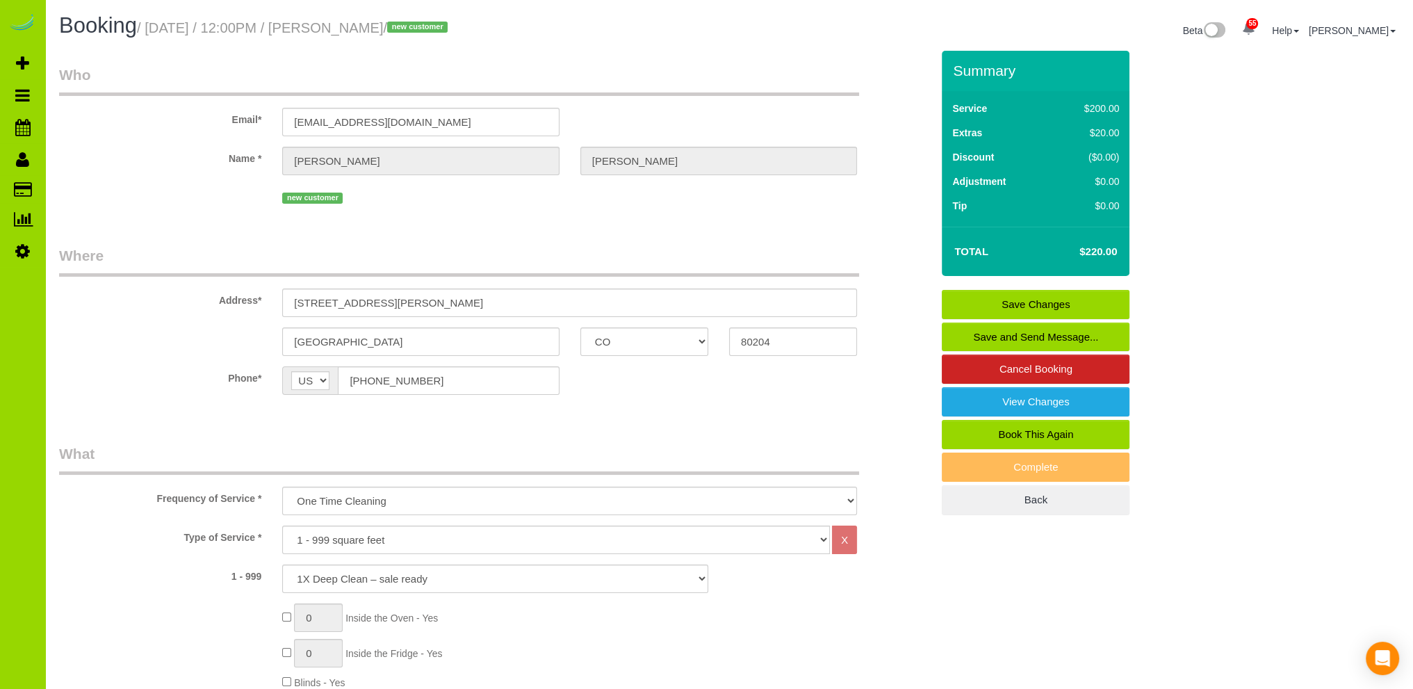
click at [1000, 303] on link "Save Changes" at bounding box center [1036, 304] width 188 height 29
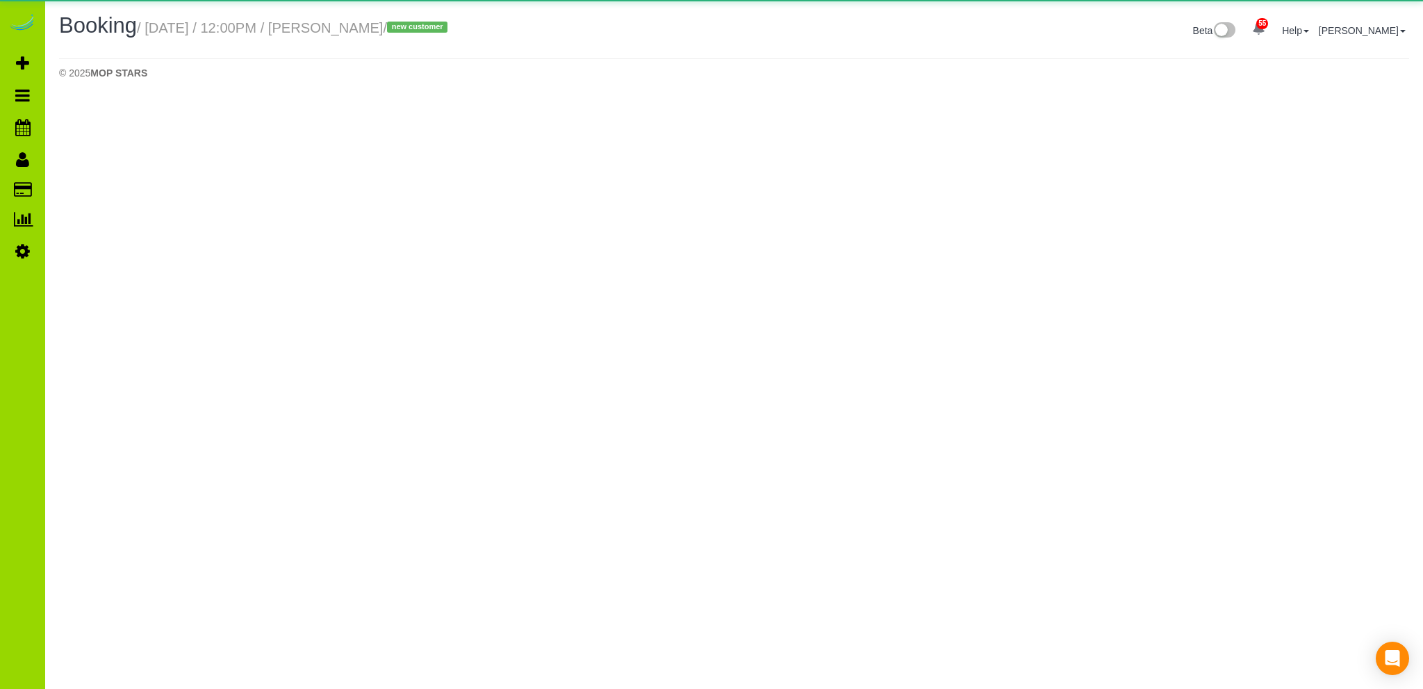
select select "CO"
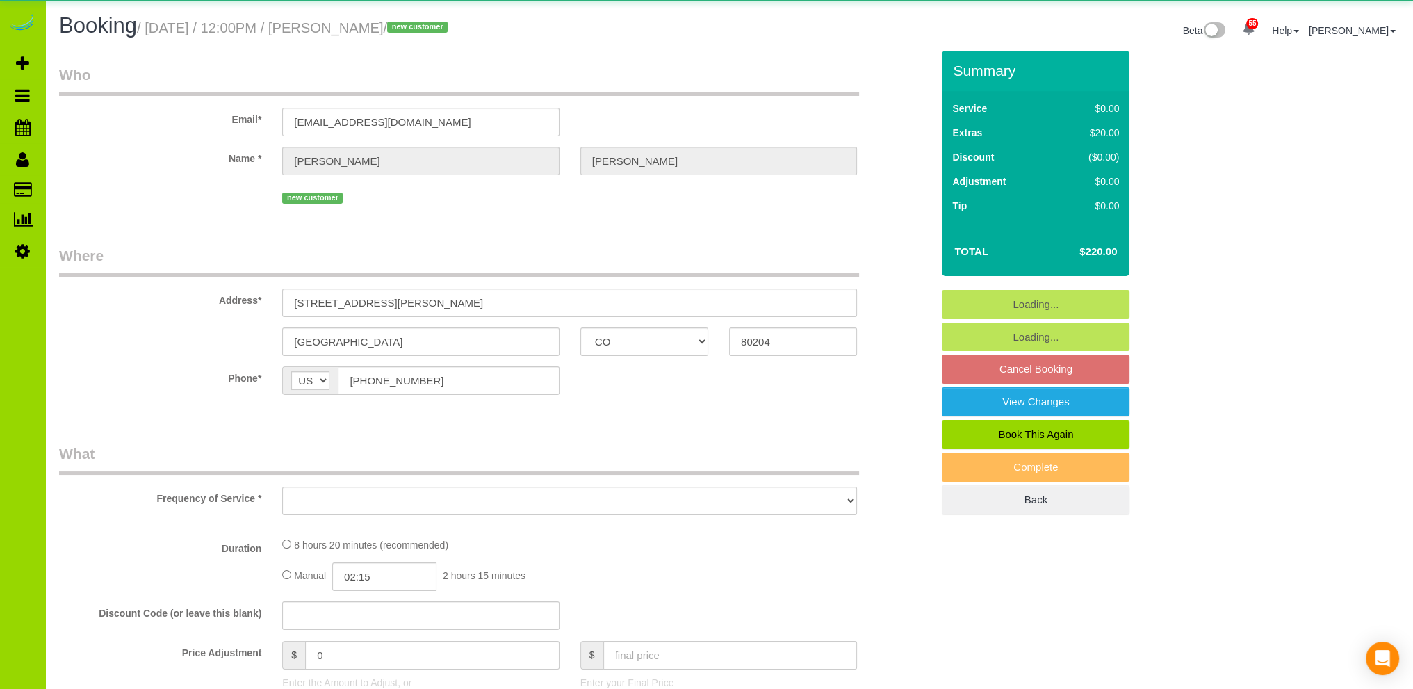
select select "object:2592"
select select "string:fspay-1552915b-ef26-49c2-b62f-2de20bdfd086"
select select "spot21"
select select "number:69"
select select "number:2"
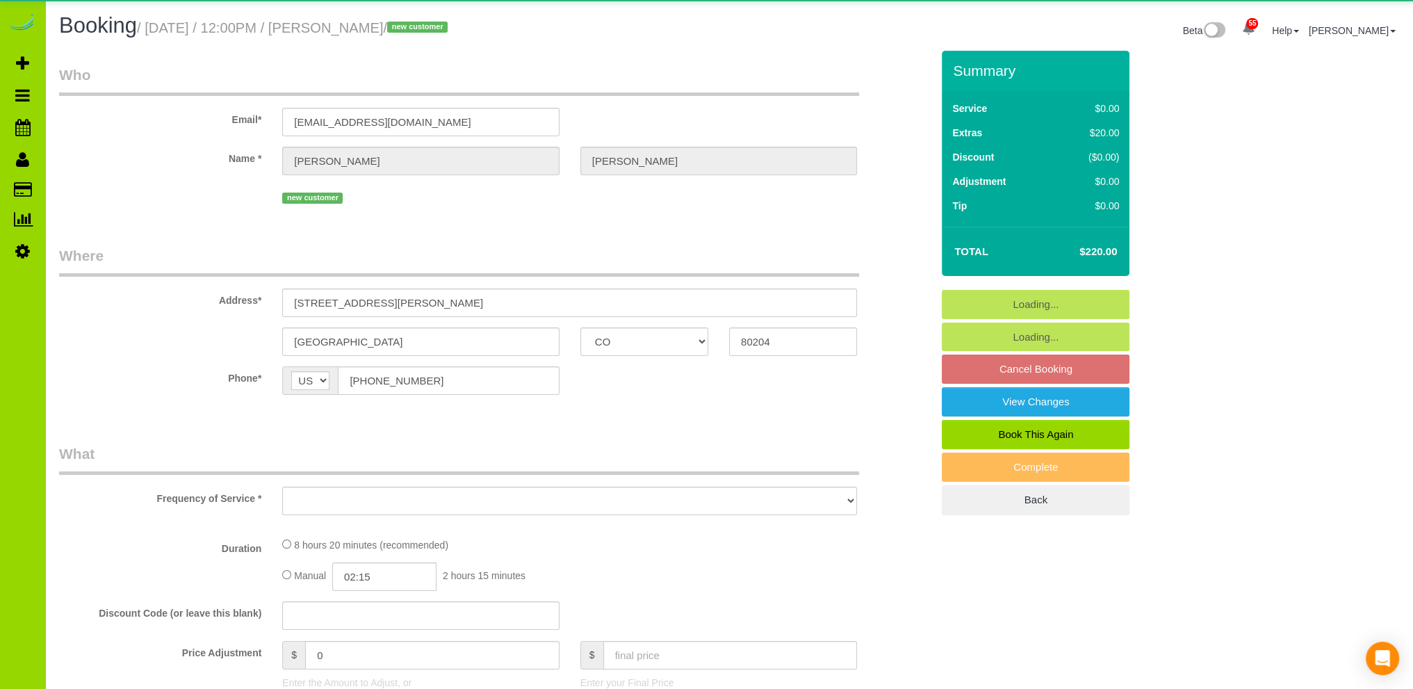
select select "number:11"
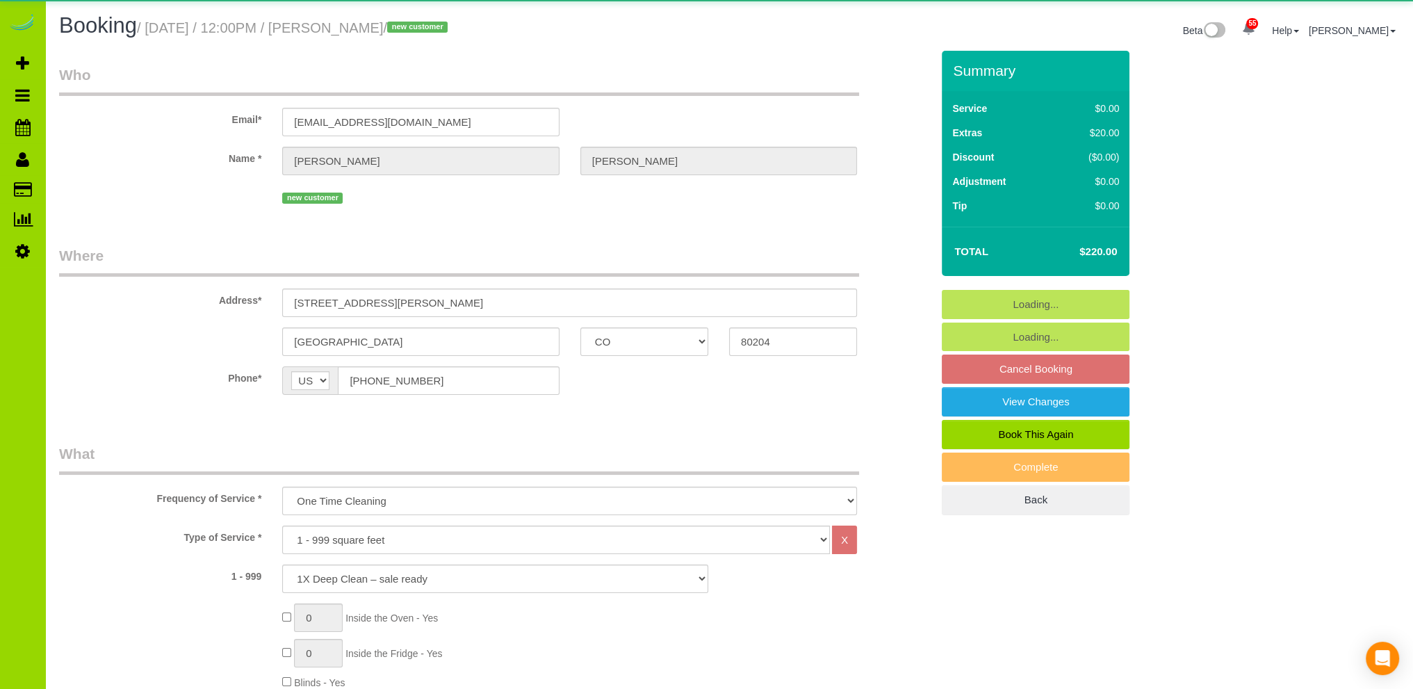
select select "2"
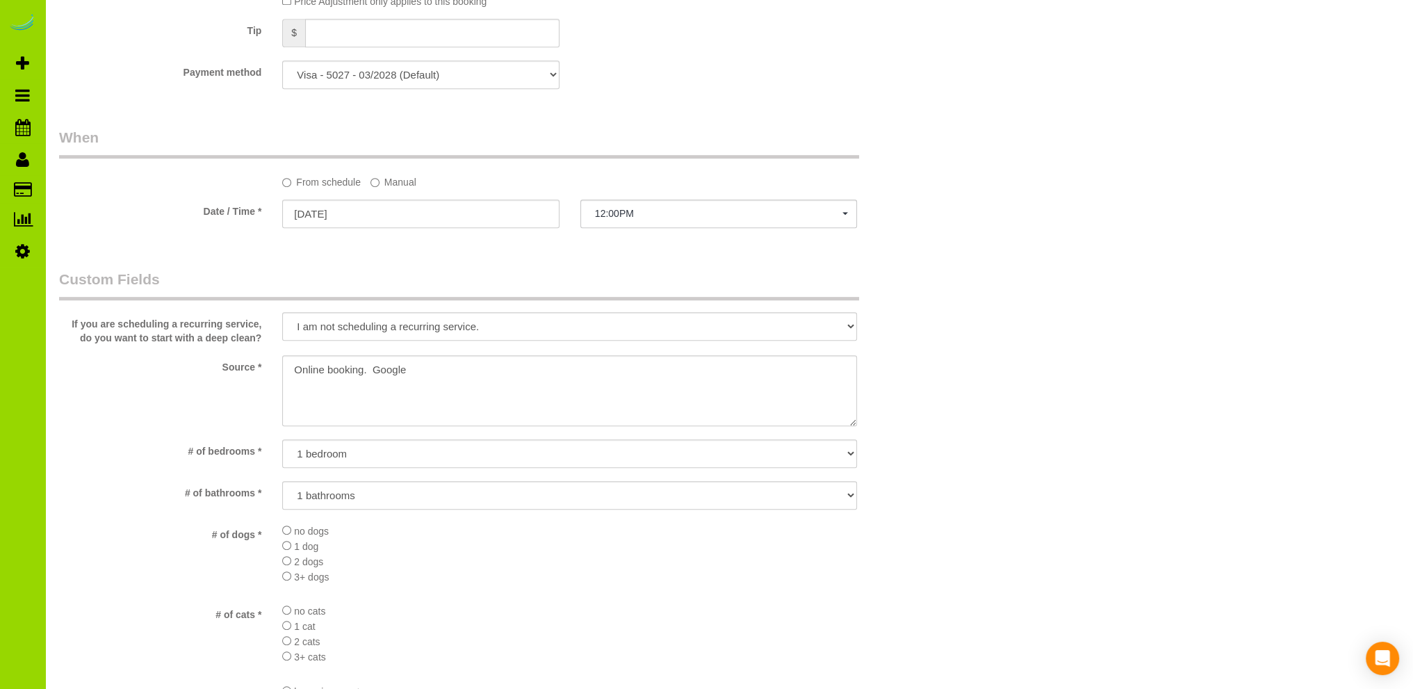
scroll to position [1112, 0]
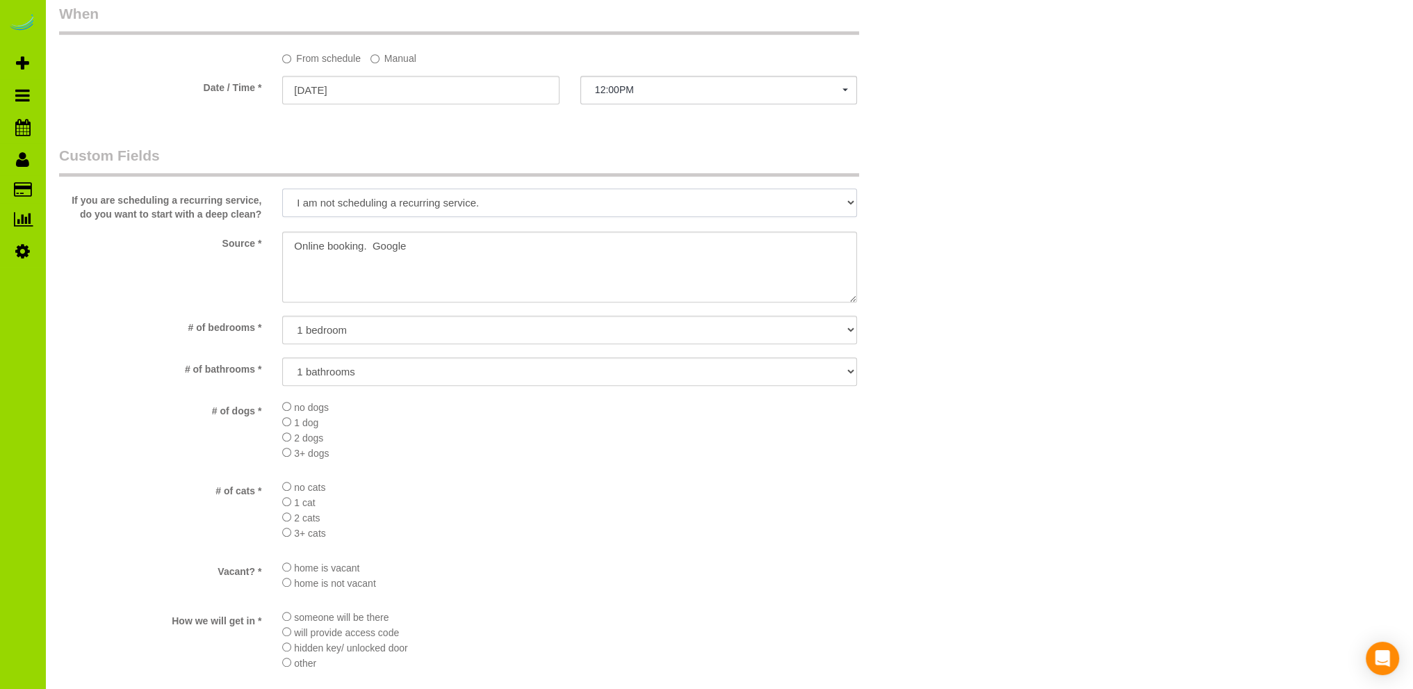
click at [848, 201] on select "Yes, I may want a deep clean to start my recurring service, please let me know …" at bounding box center [569, 202] width 575 height 28
select select
click at [282, 189] on select "Yes, I may want a deep clean to start my recurring service, please let me know …" at bounding box center [569, 202] width 575 height 28
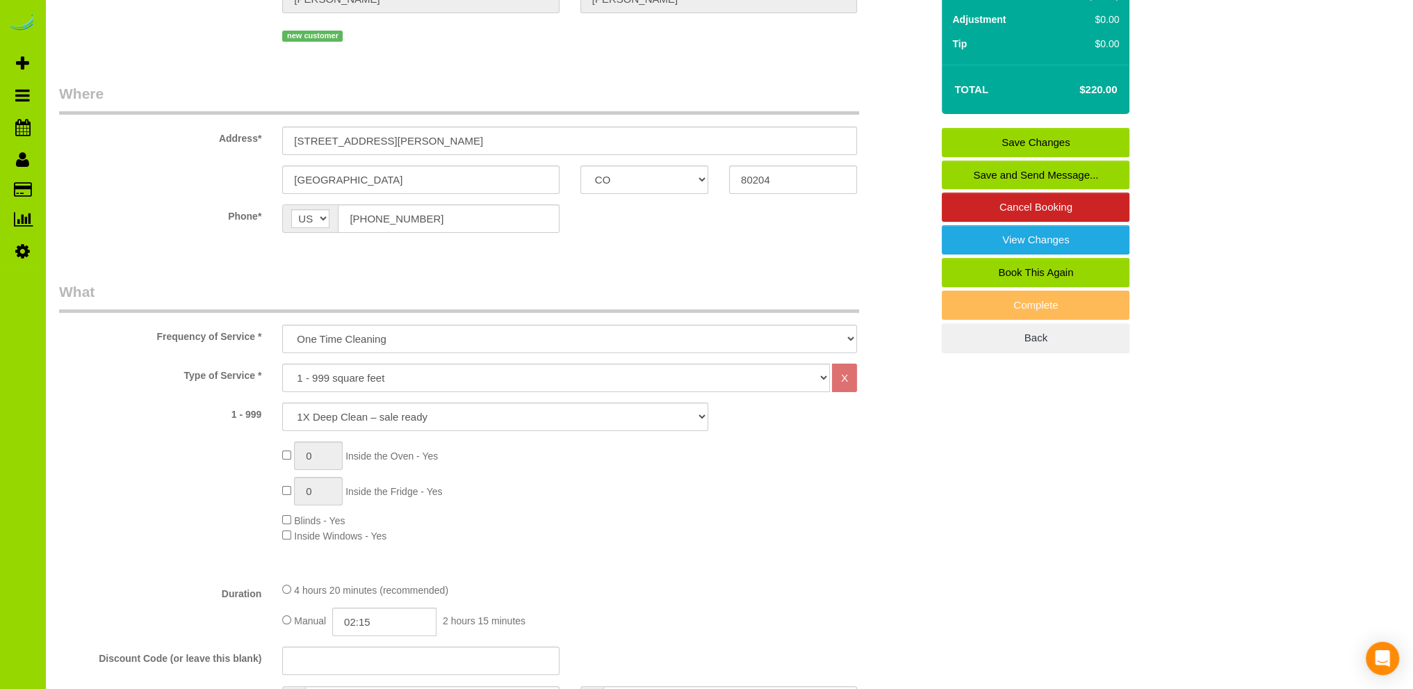
scroll to position [139, 0]
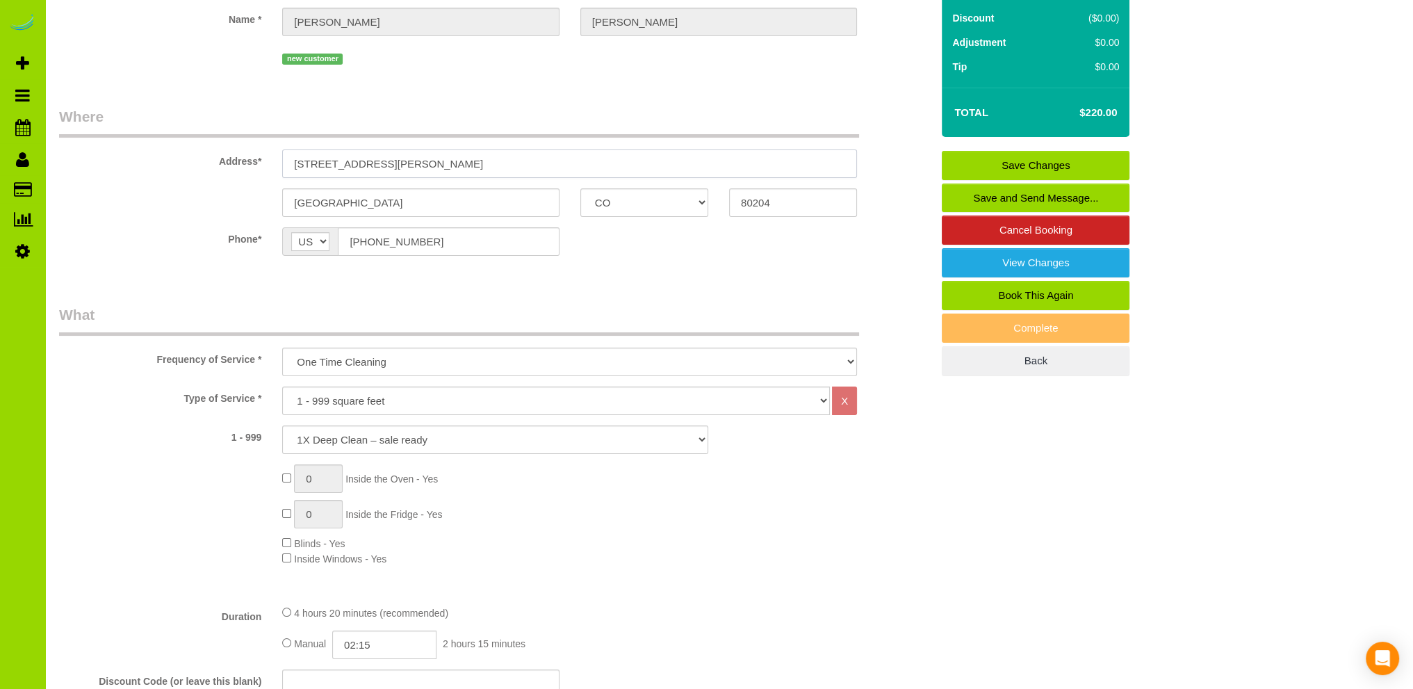
drag, startPoint x: 400, startPoint y: 163, endPoint x: 277, endPoint y: 161, distance: 123.0
click at [277, 161] on div "1000 Speer Blvd, 1202, 1202" at bounding box center [569, 163] width 595 height 28
click at [643, 511] on div "0 Inside the Oven - Yes 0 Inside the Fridge - Yes Blinds - Yes Inside Windows -…" at bounding box center [607, 514] width 670 height 101
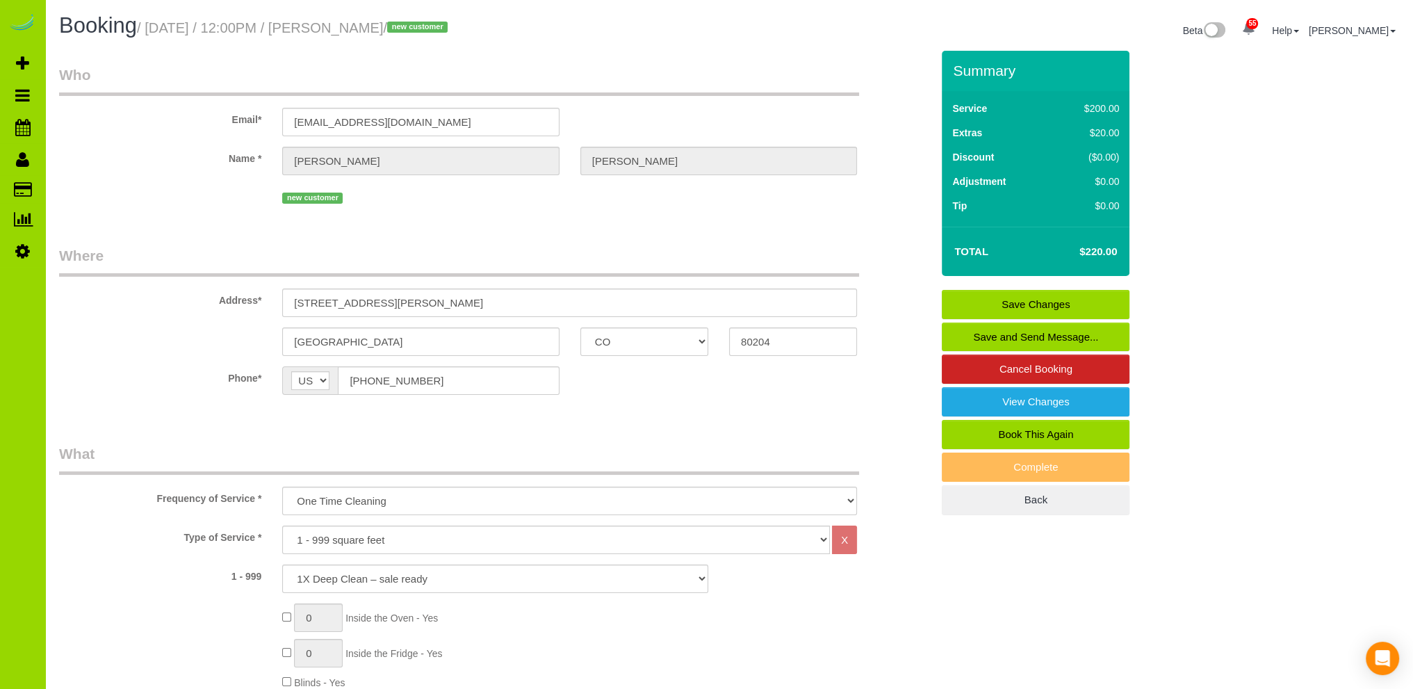
scroll to position [0, 0]
click at [1021, 301] on link "Save Changes" at bounding box center [1036, 304] width 188 height 29
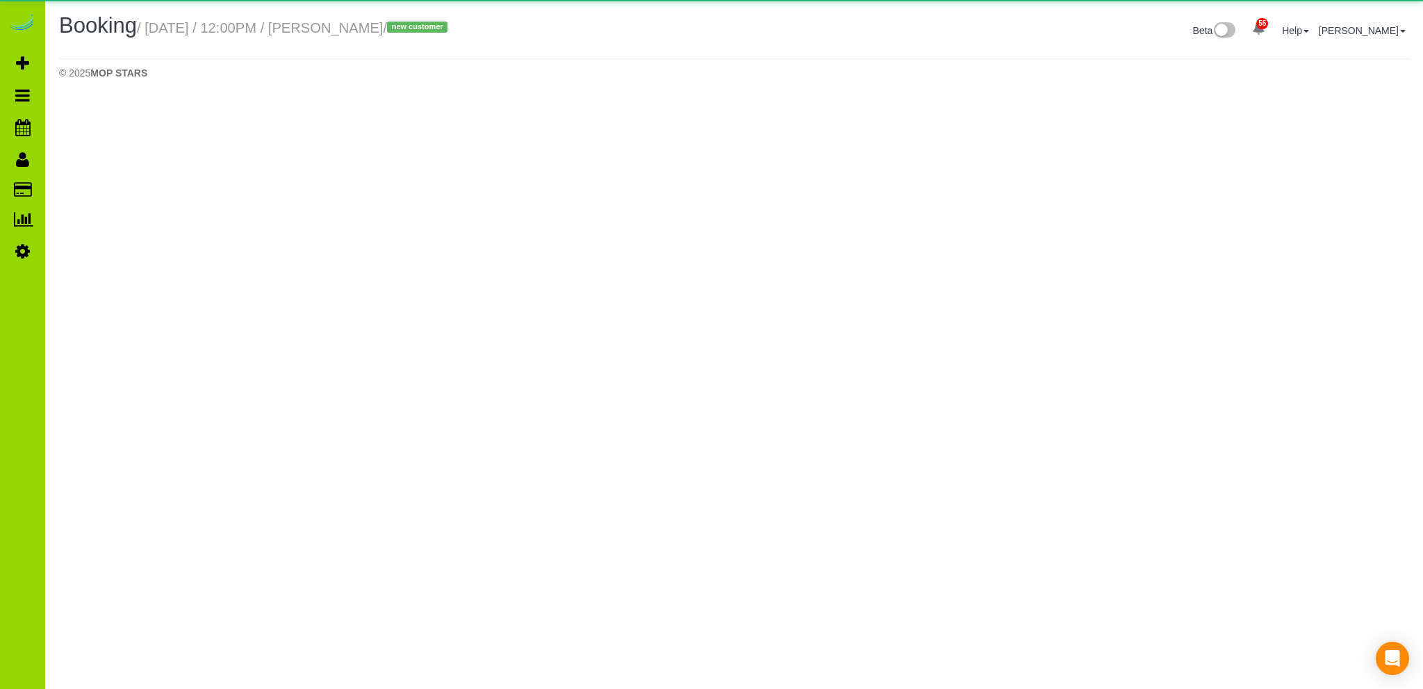
select select "CO"
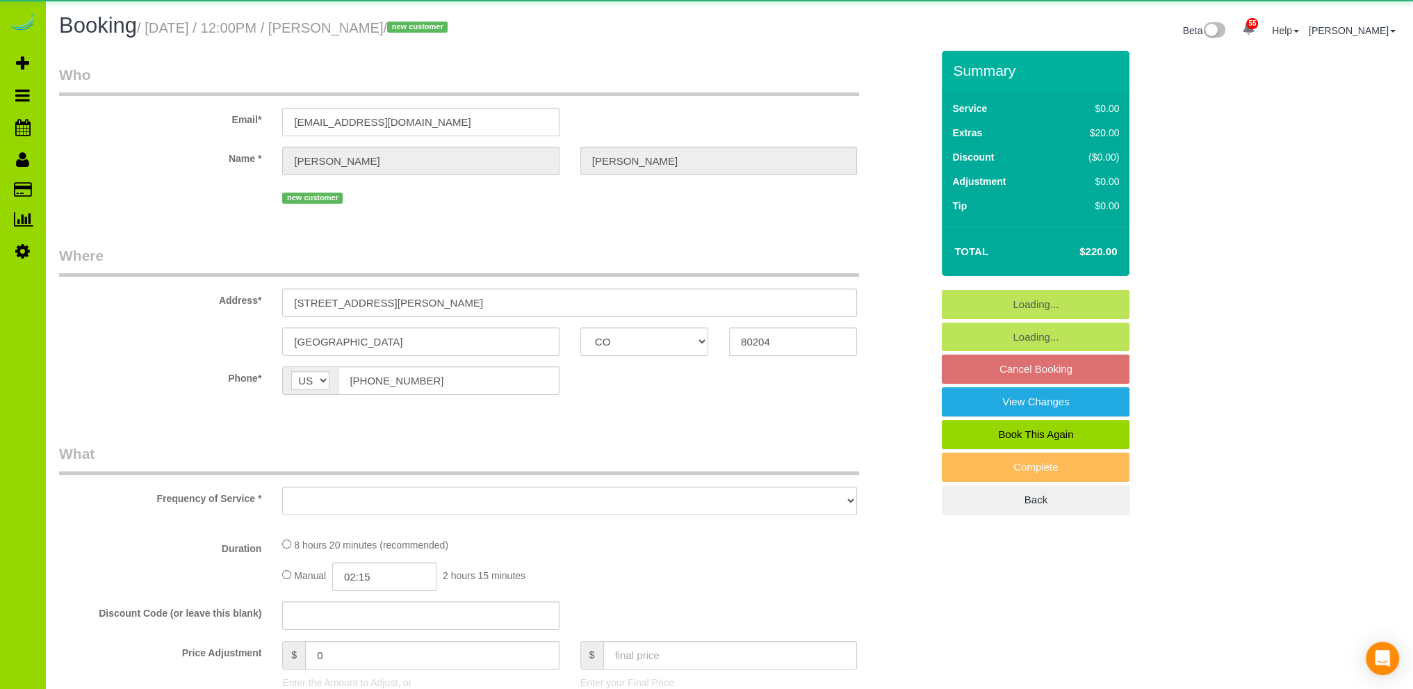
select select "object:3814"
select select "string:fspay-1552915b-ef26-49c2-b62f-2de20bdfd086"
select select "2"
select select "spot26"
select select "number:2"
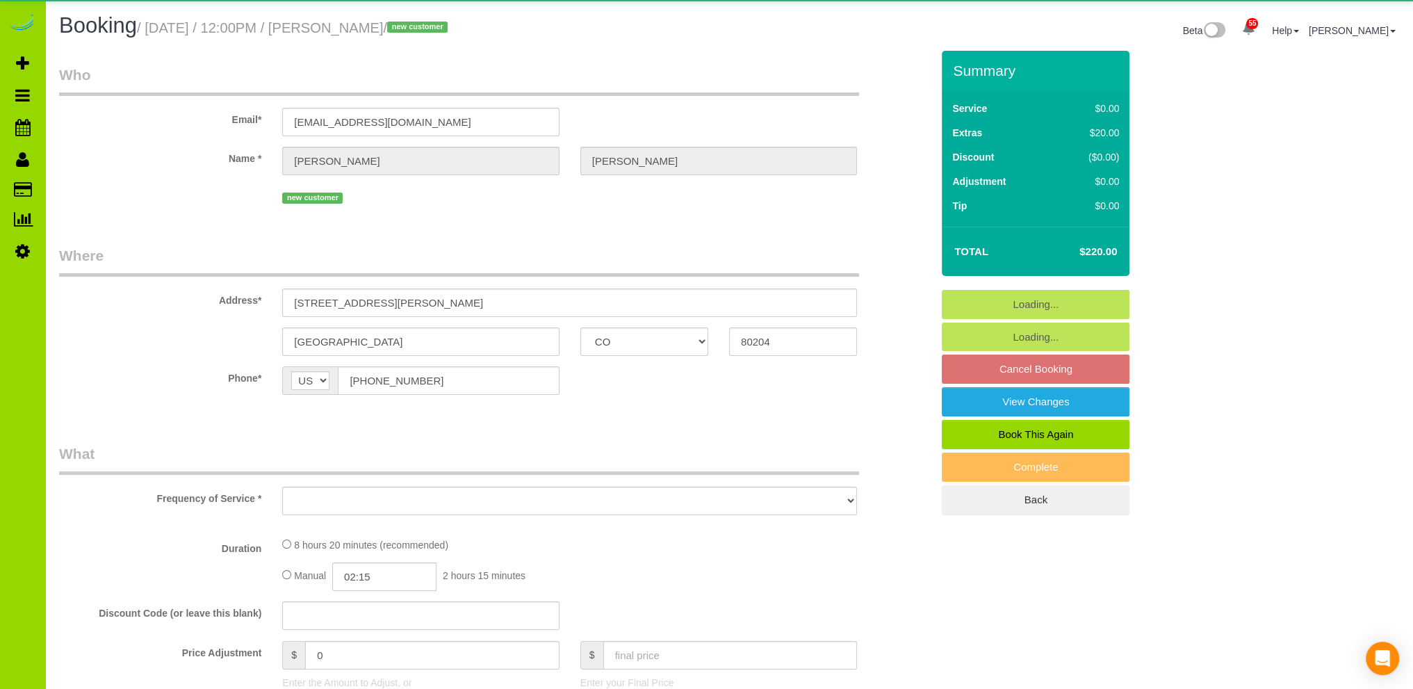
select select "number:11"
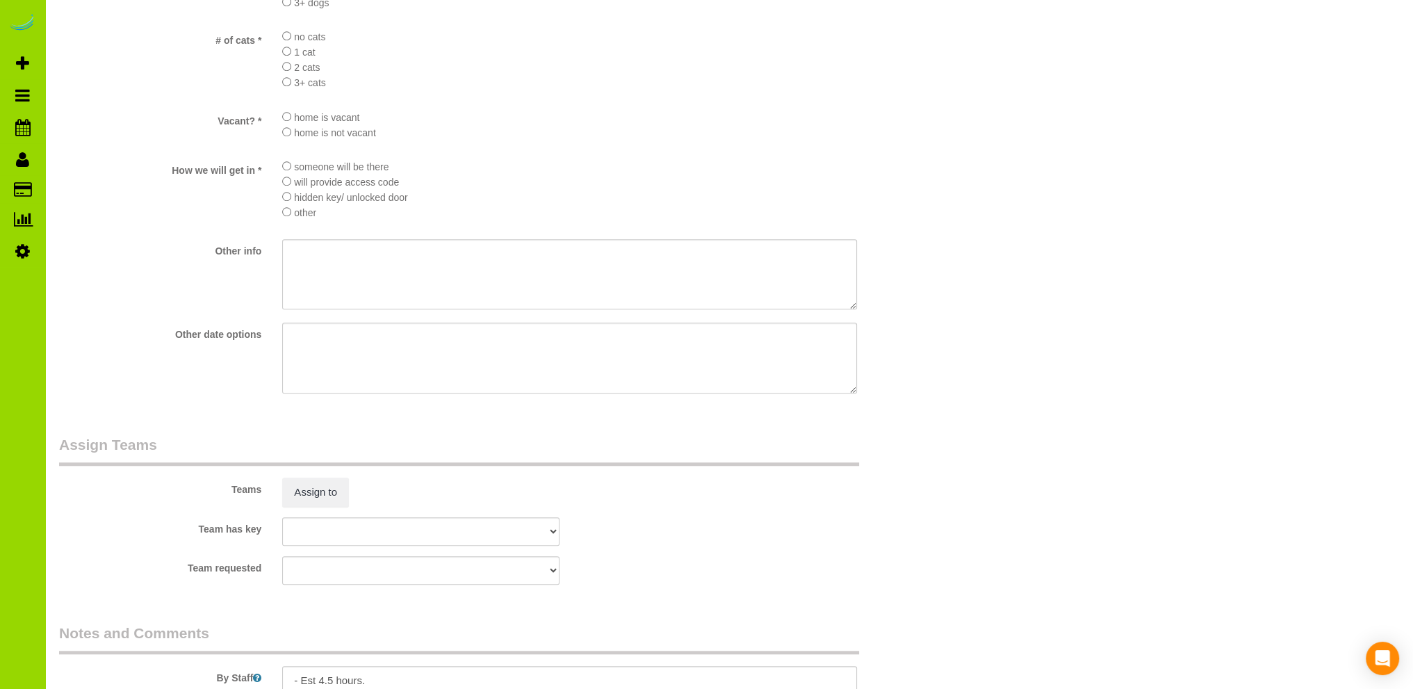
scroll to position [1807, 0]
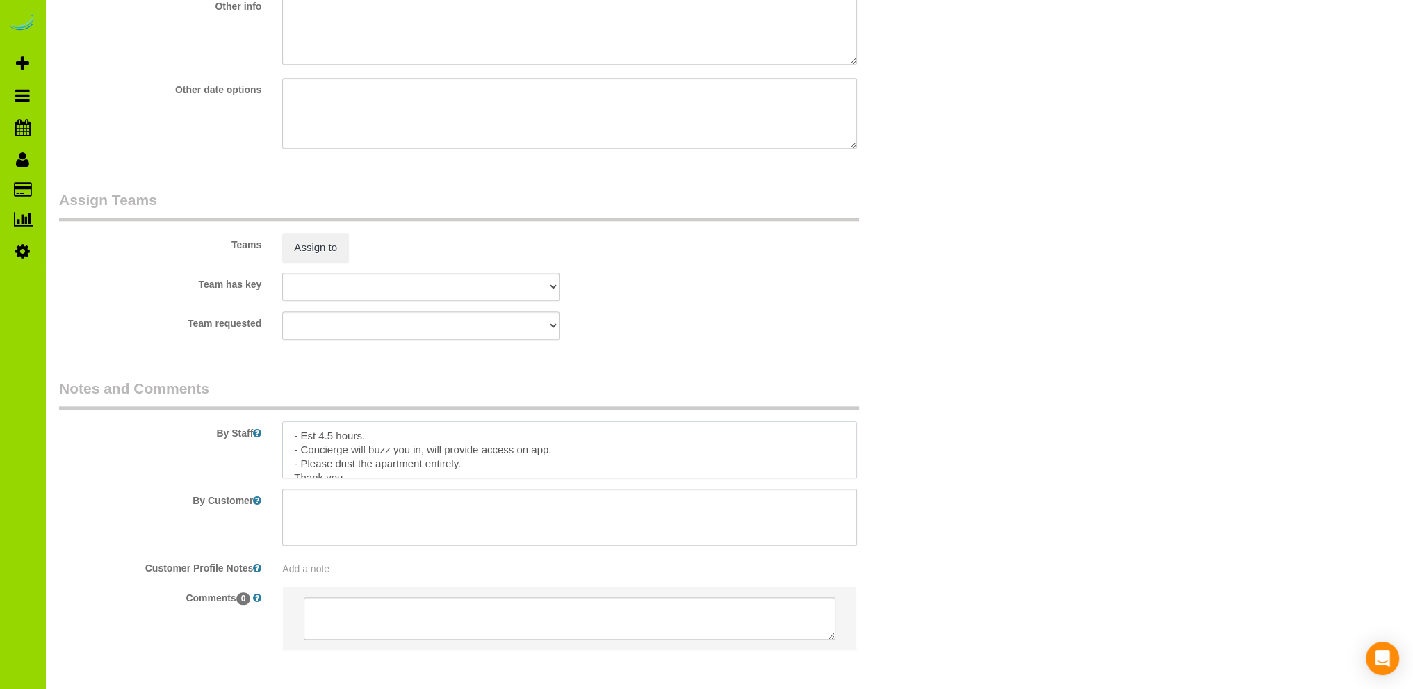
click at [404, 433] on textarea at bounding box center [569, 449] width 575 height 57
click at [378, 438] on textarea at bounding box center [569, 449] width 575 height 57
type textarea "- Est 4.5 hours. Parking? - Concierge will buzz you in, will provide access on …"
click at [732, 333] on div "Team requested ALBI ANA ANGEL DESI ELVIA ERICA FABIOLA FLOR HELEN JAVIER MARIBE…" at bounding box center [495, 325] width 893 height 28
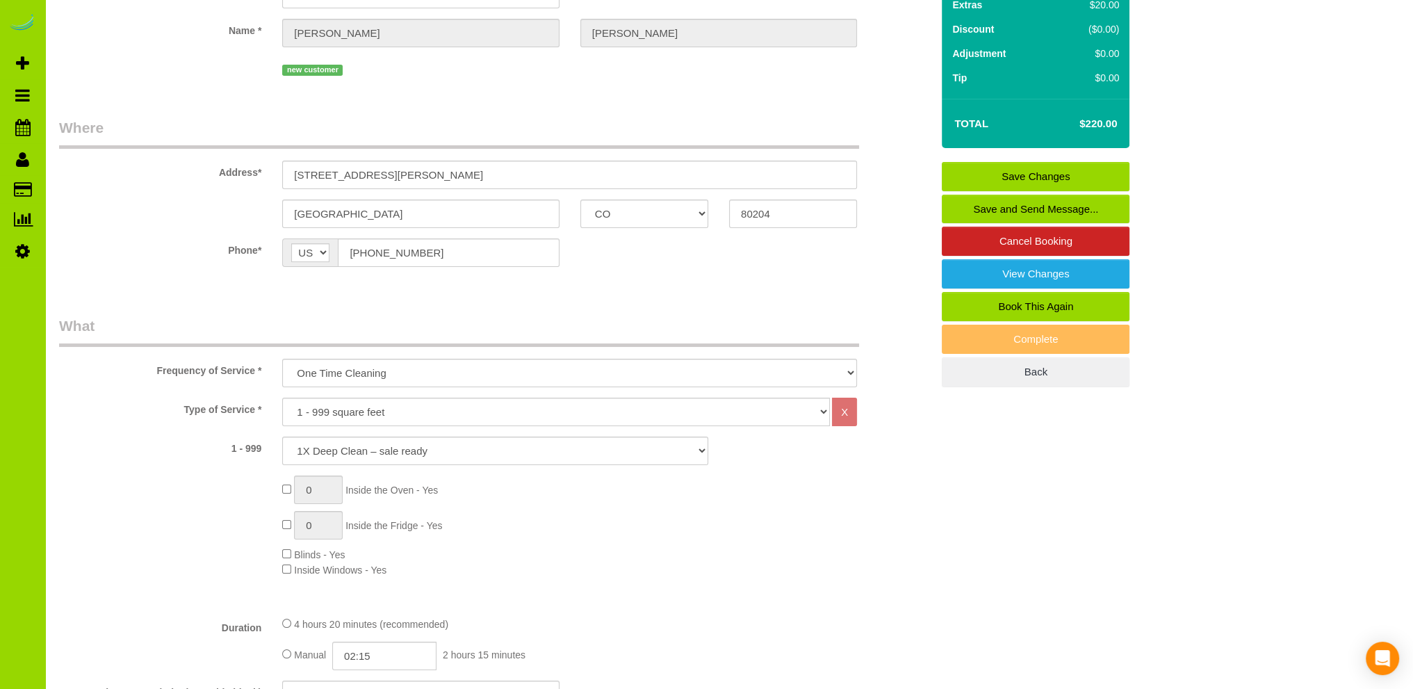
scroll to position [0, 0]
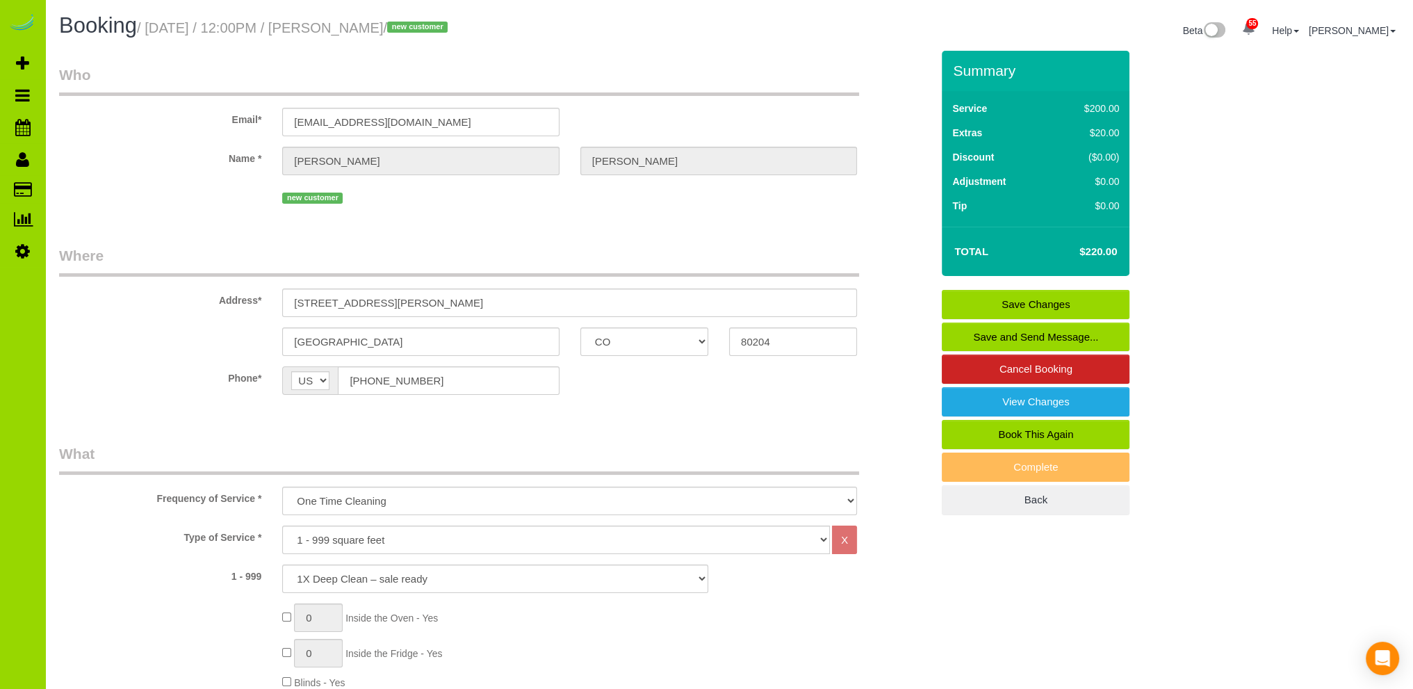
click at [992, 299] on link "Save Changes" at bounding box center [1036, 304] width 188 height 29
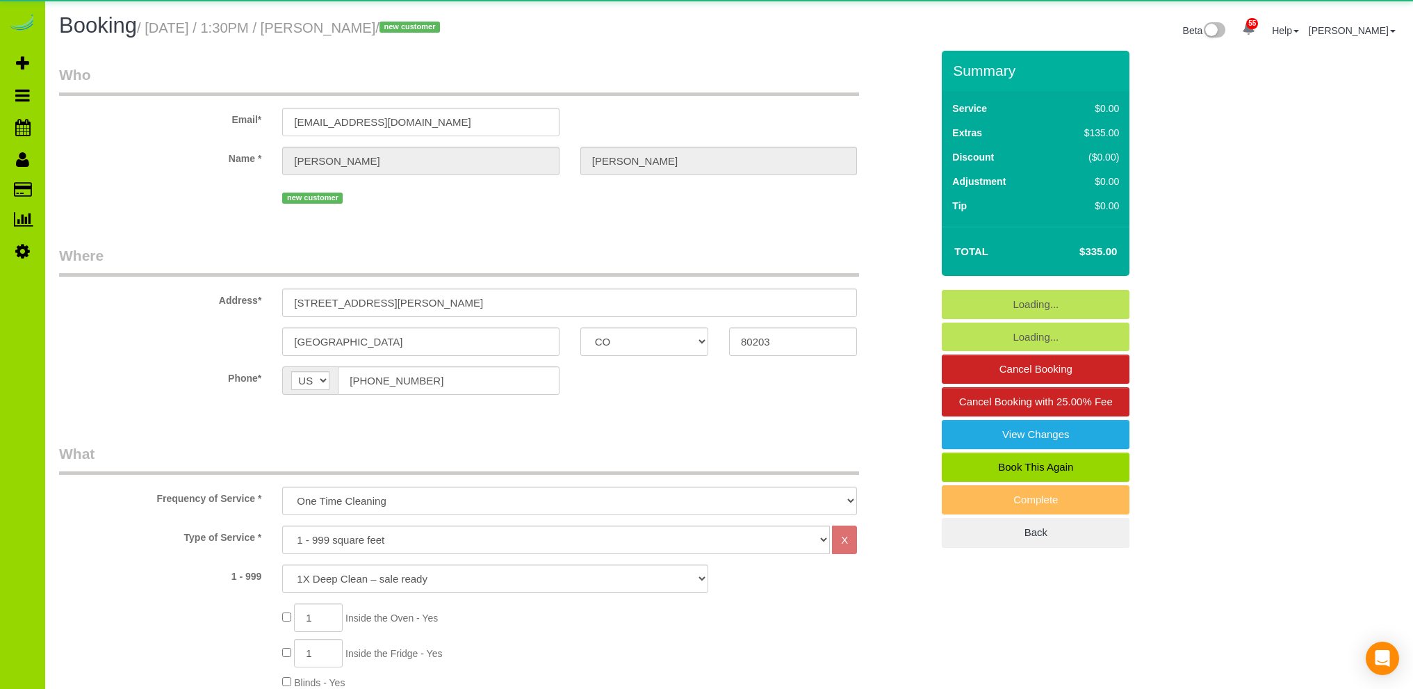
select select "CO"
select select "2"
select select "number:3"
select select "number:11"
select select "object:1226"
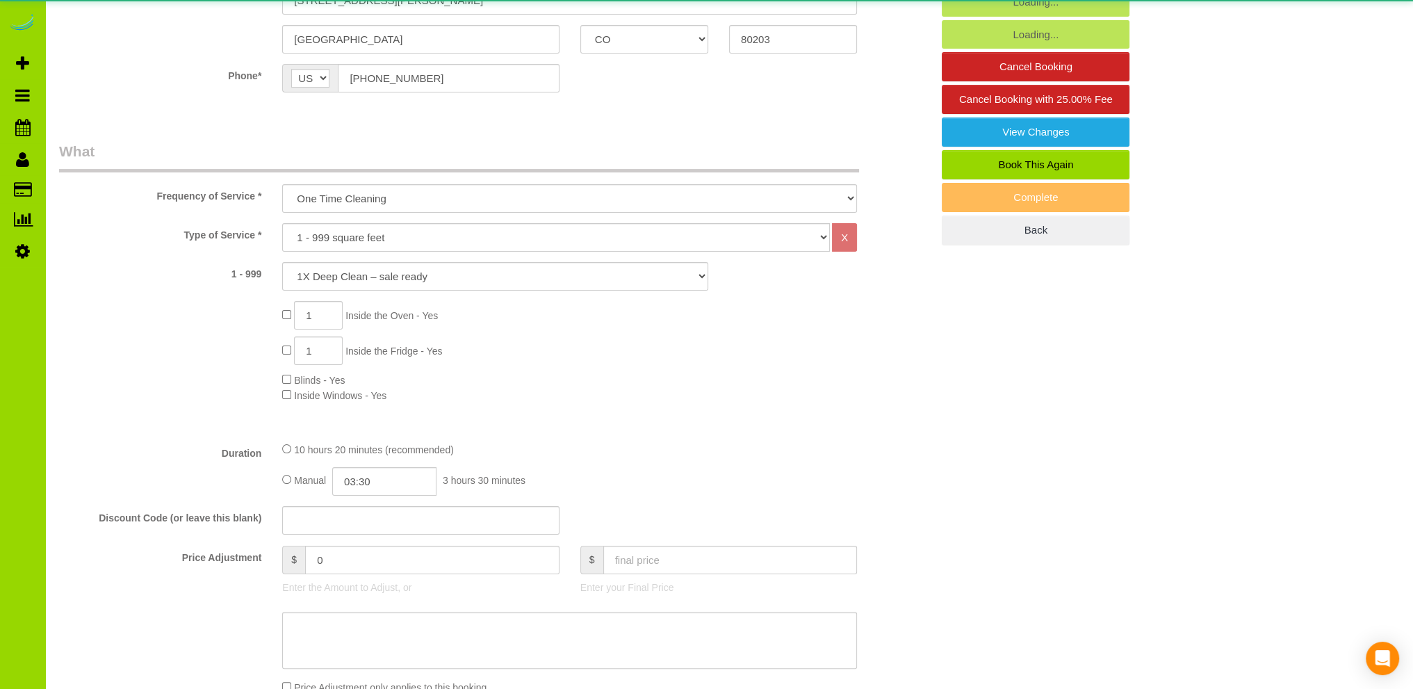
select select "spot1"
select select "2"
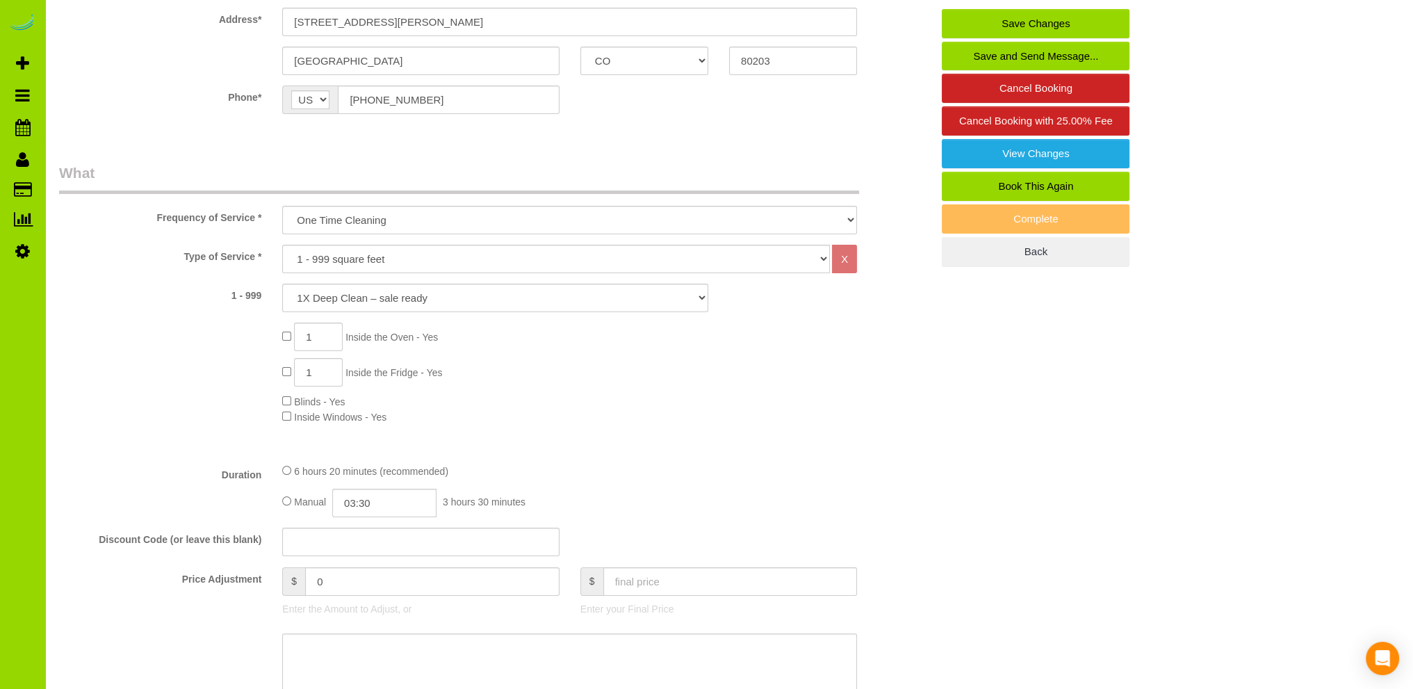
scroll to position [206, 0]
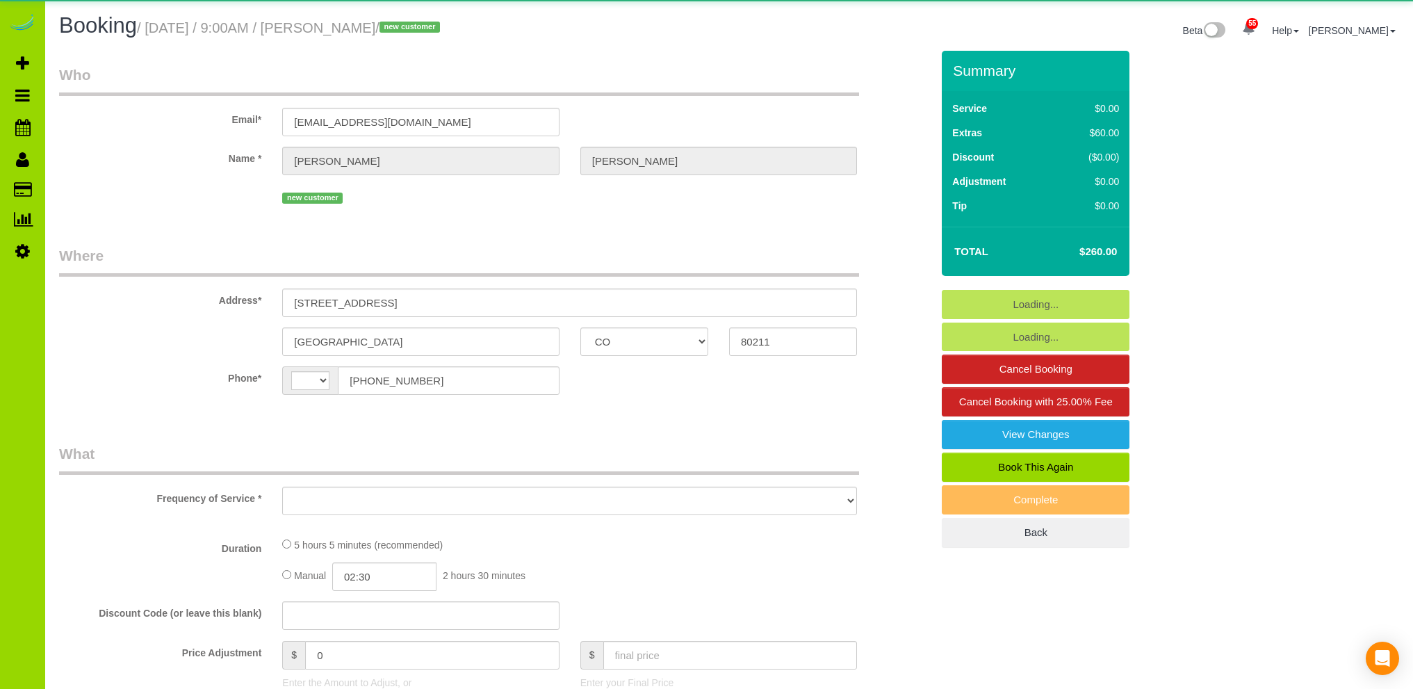
select select "CO"
select select "string:US"
select select "object:964"
select select "string:fspay-9ec7875d-9c8a-4e2d-bb34-c3dd7b7007fc"
select select "spot1"
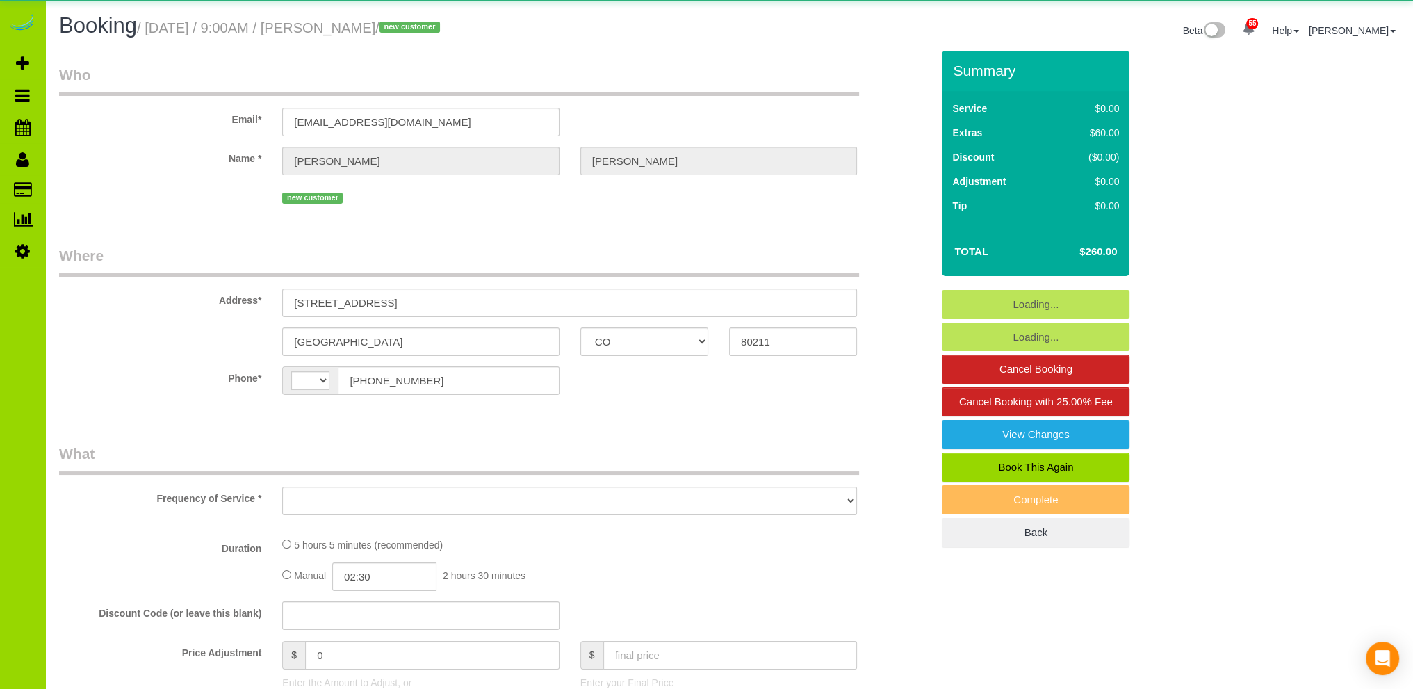
select select "number:2"
select select "number:11"
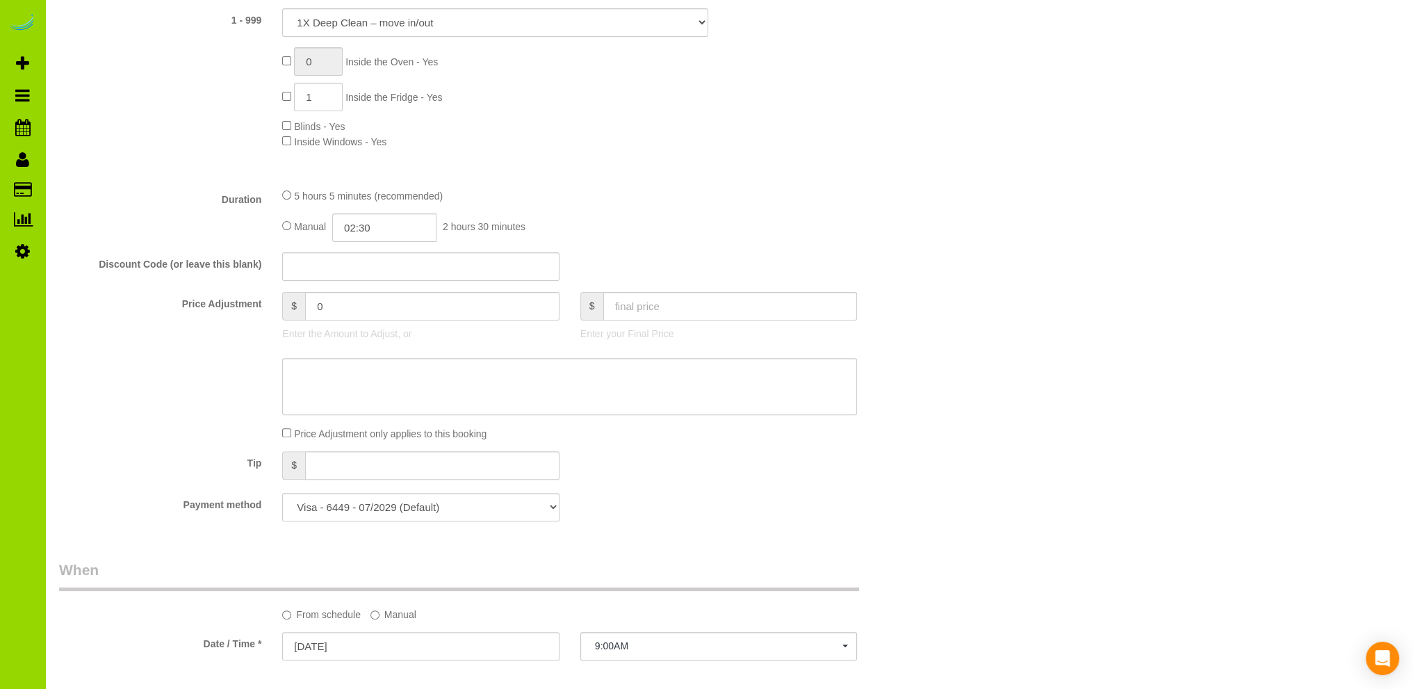
scroll to position [278, 0]
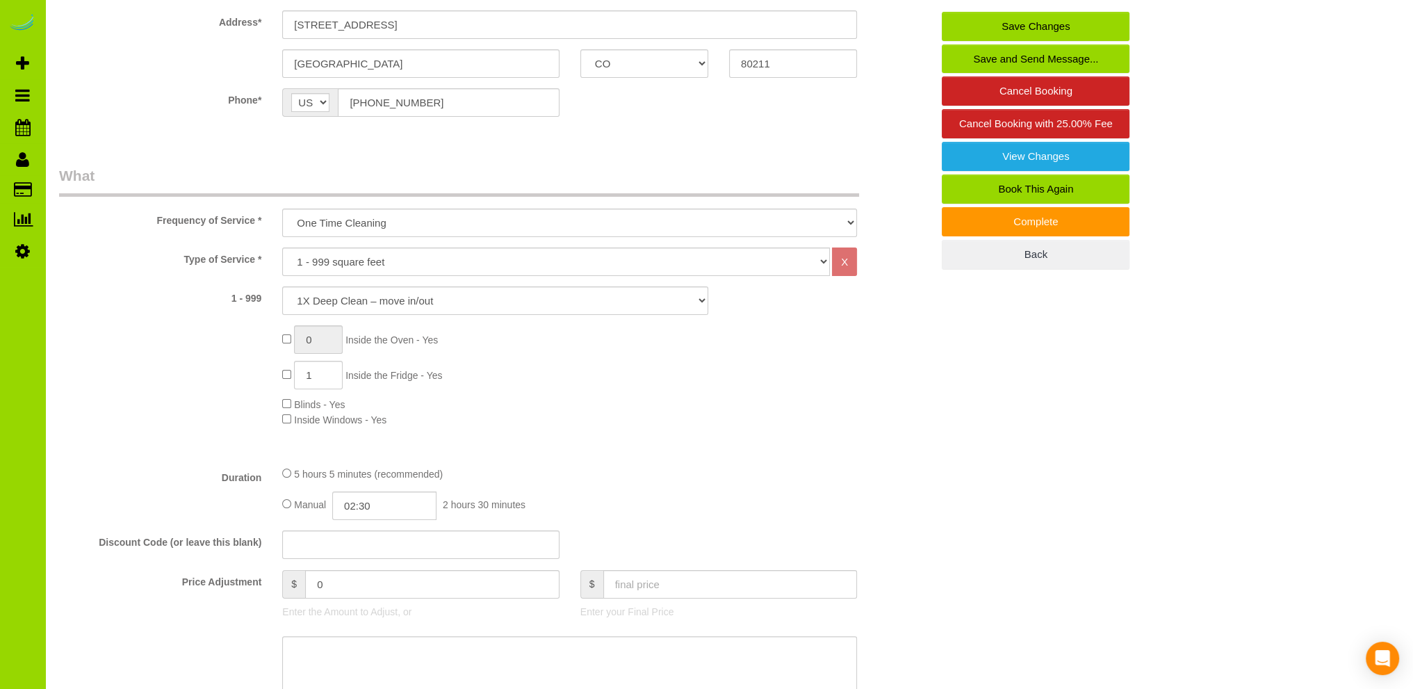
click at [645, 396] on div "0 Inside the Oven - Yes 1 Inside the Fridge - Yes Blinds - Yes Inside Windows -…" at bounding box center [607, 375] width 670 height 101
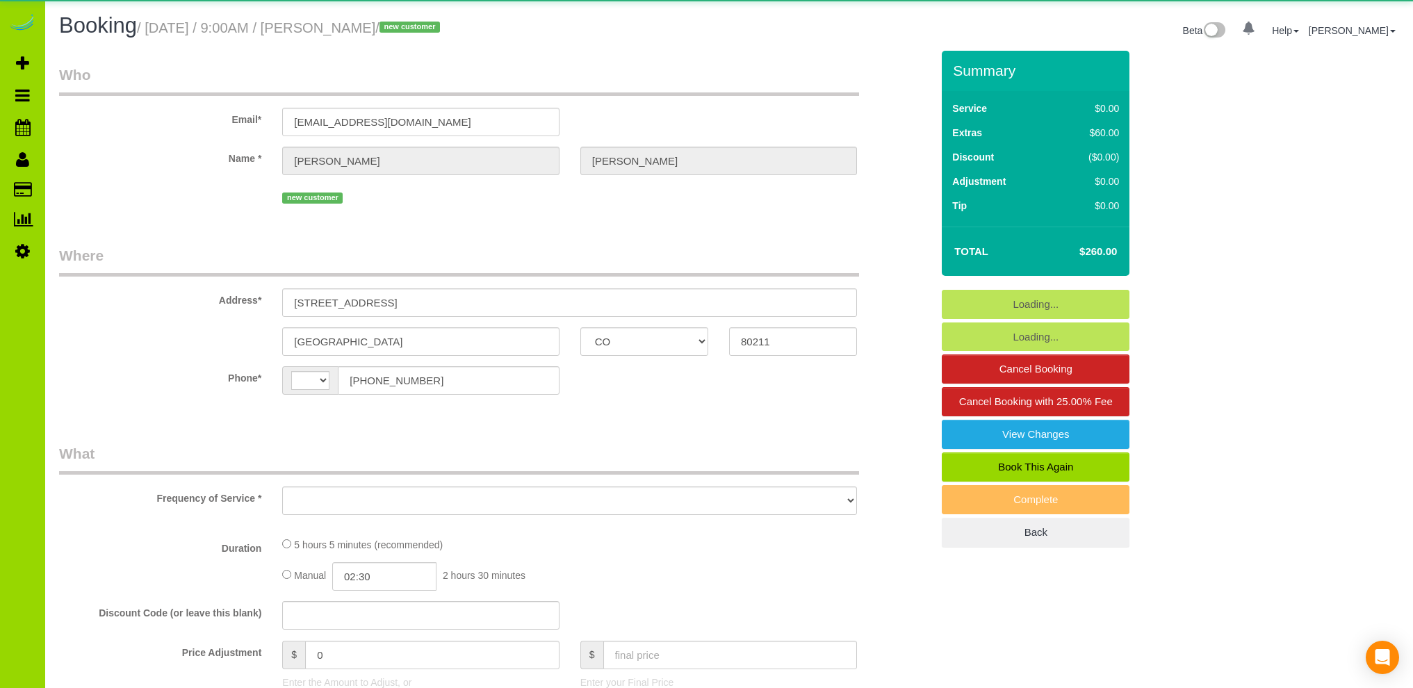
select select "CO"
select select "string:[GEOGRAPHIC_DATA]"
select select "object:1077"
select select "string:fspay-9ec7875d-9c8a-4e2d-bb34-c3dd7b7007fc"
select select "number:2"
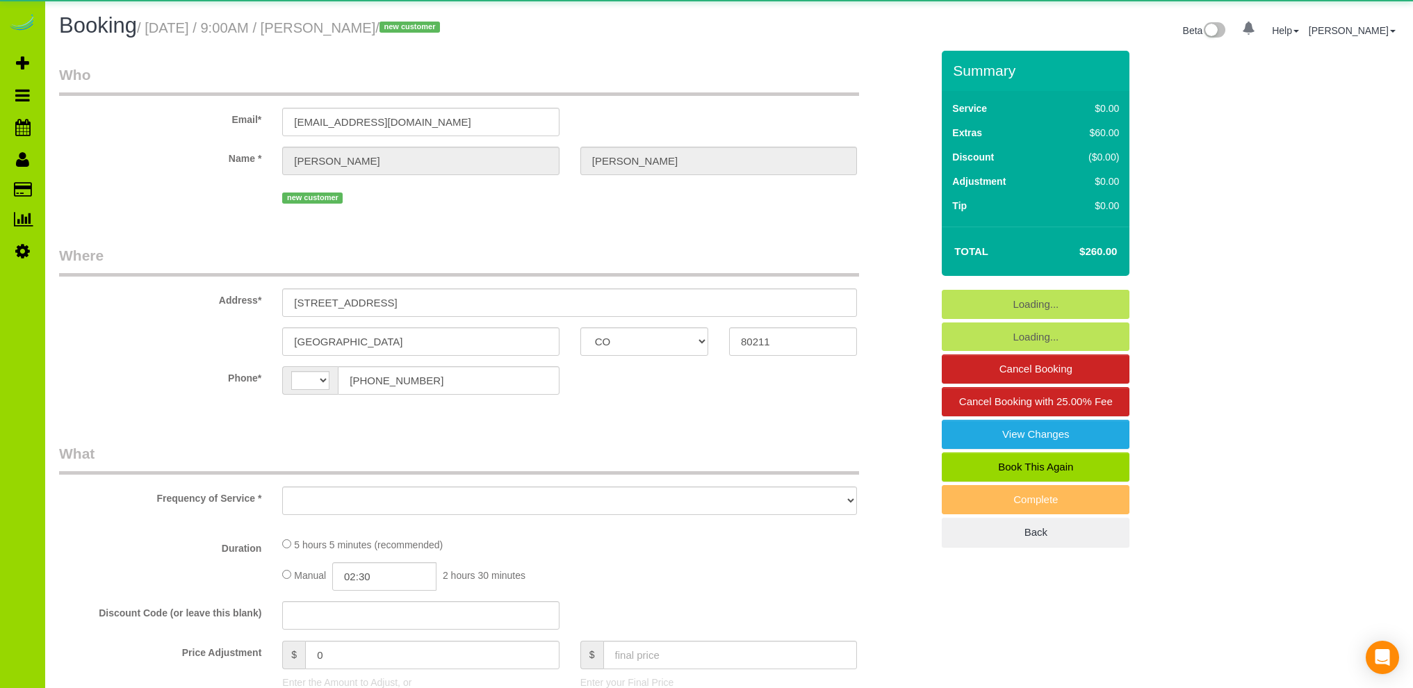
select select "number:11"
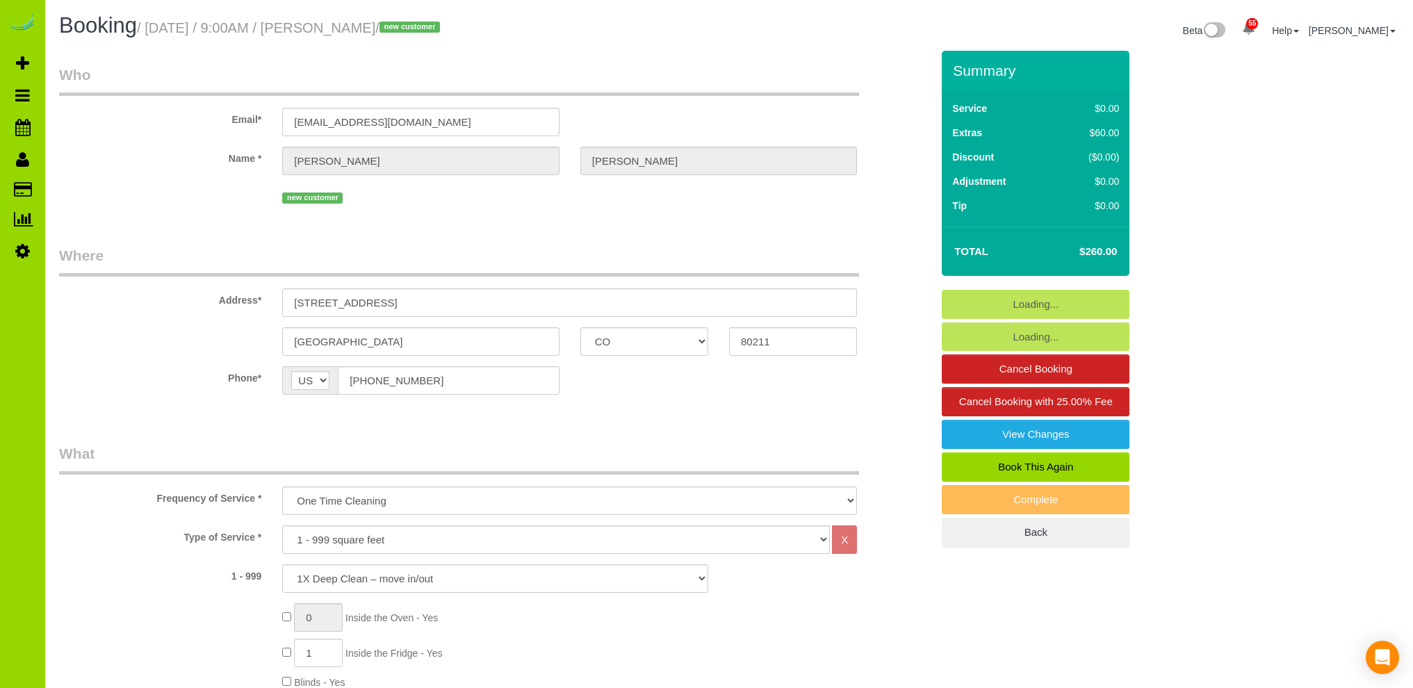
select select "object:1256"
select select "spot6"
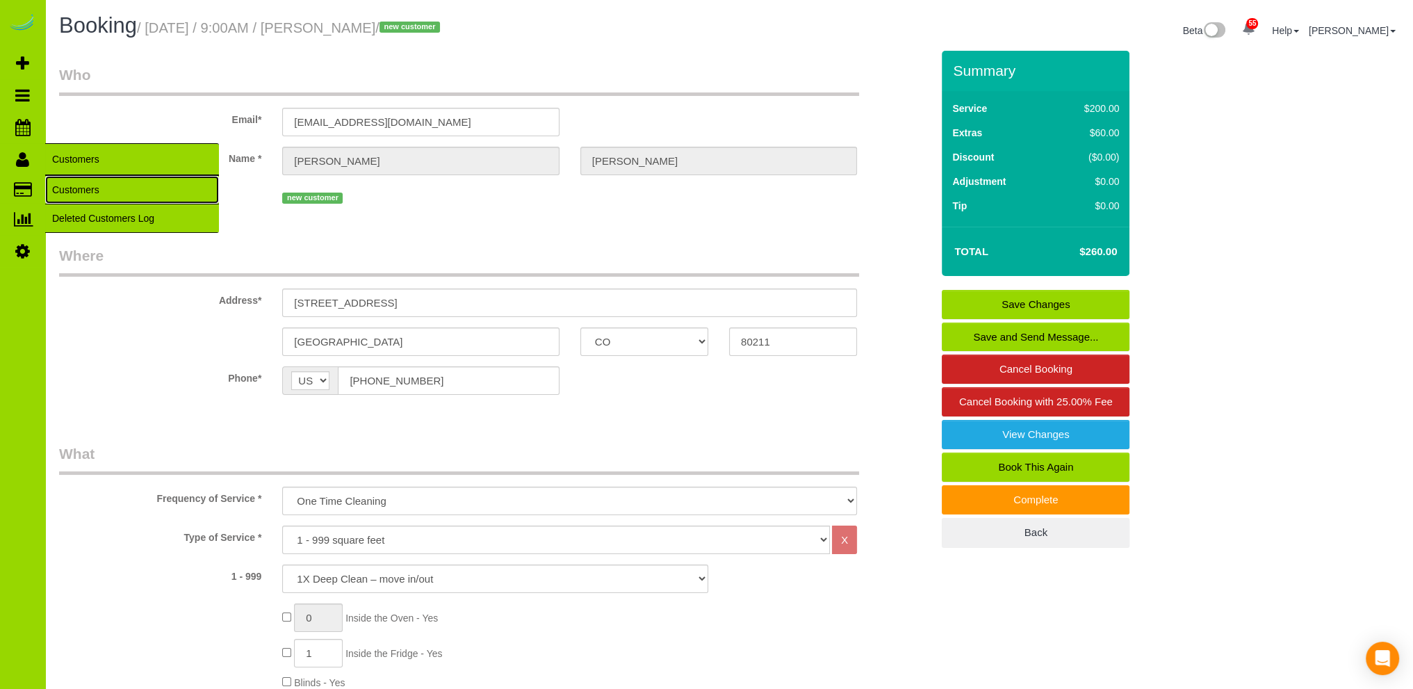
click at [68, 188] on link "Customers" at bounding box center [132, 190] width 174 height 28
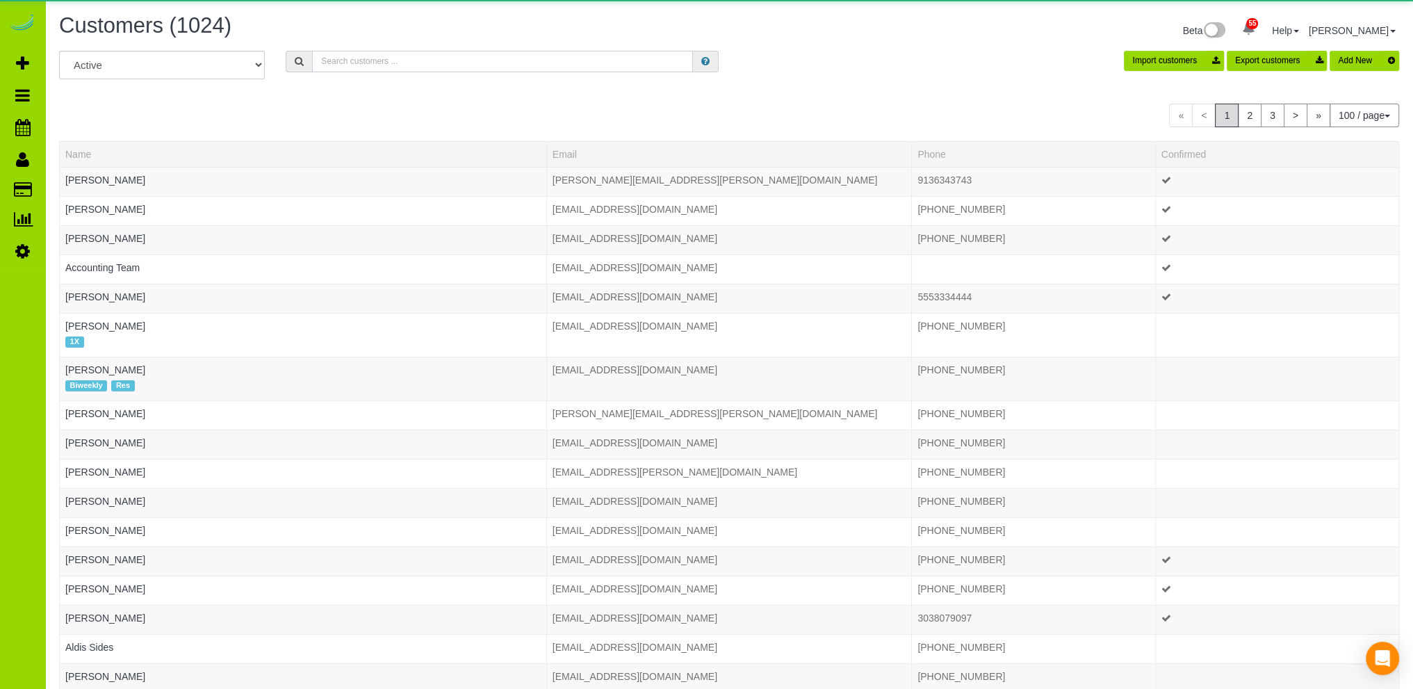
click at [335, 64] on input "text" at bounding box center [502, 62] width 381 height 22
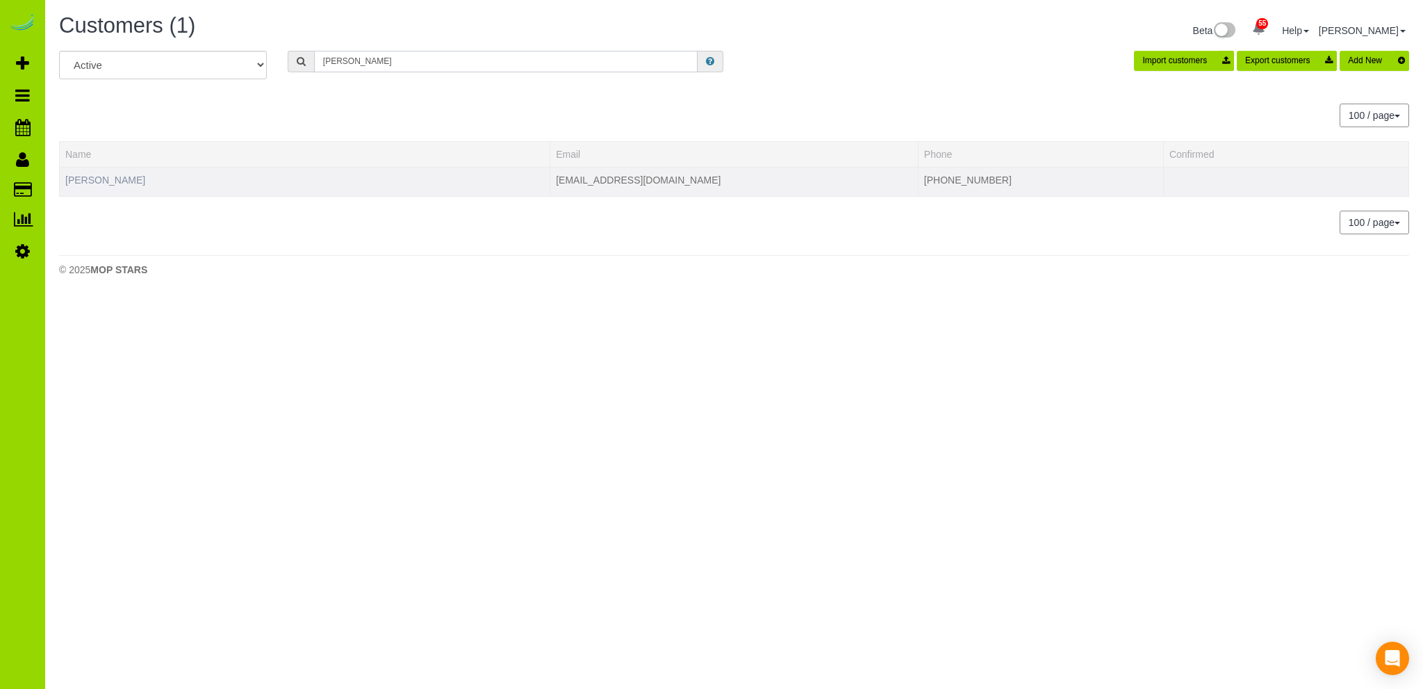
type input "[PERSON_NAME]"
click at [92, 178] on link "[PERSON_NAME]" at bounding box center [105, 179] width 80 height 11
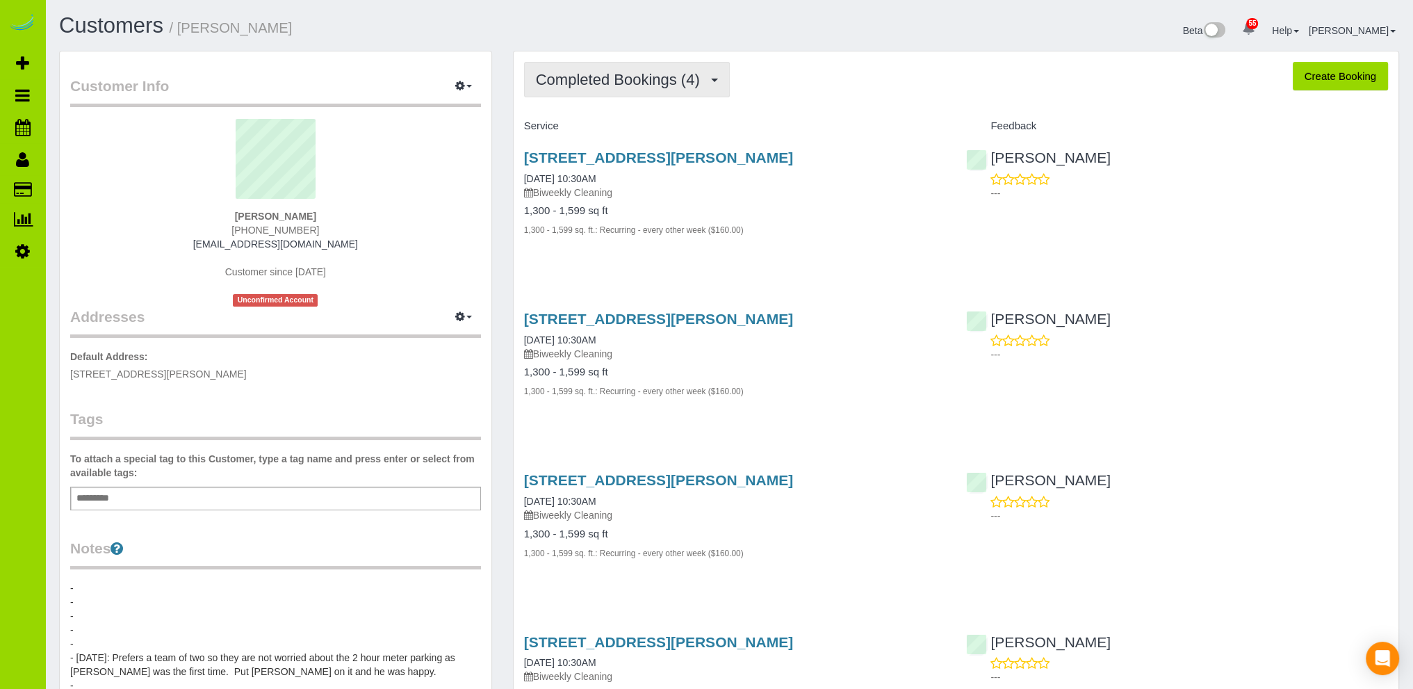
click at [591, 76] on span "Completed Bookings (4)" at bounding box center [621, 79] width 171 height 17
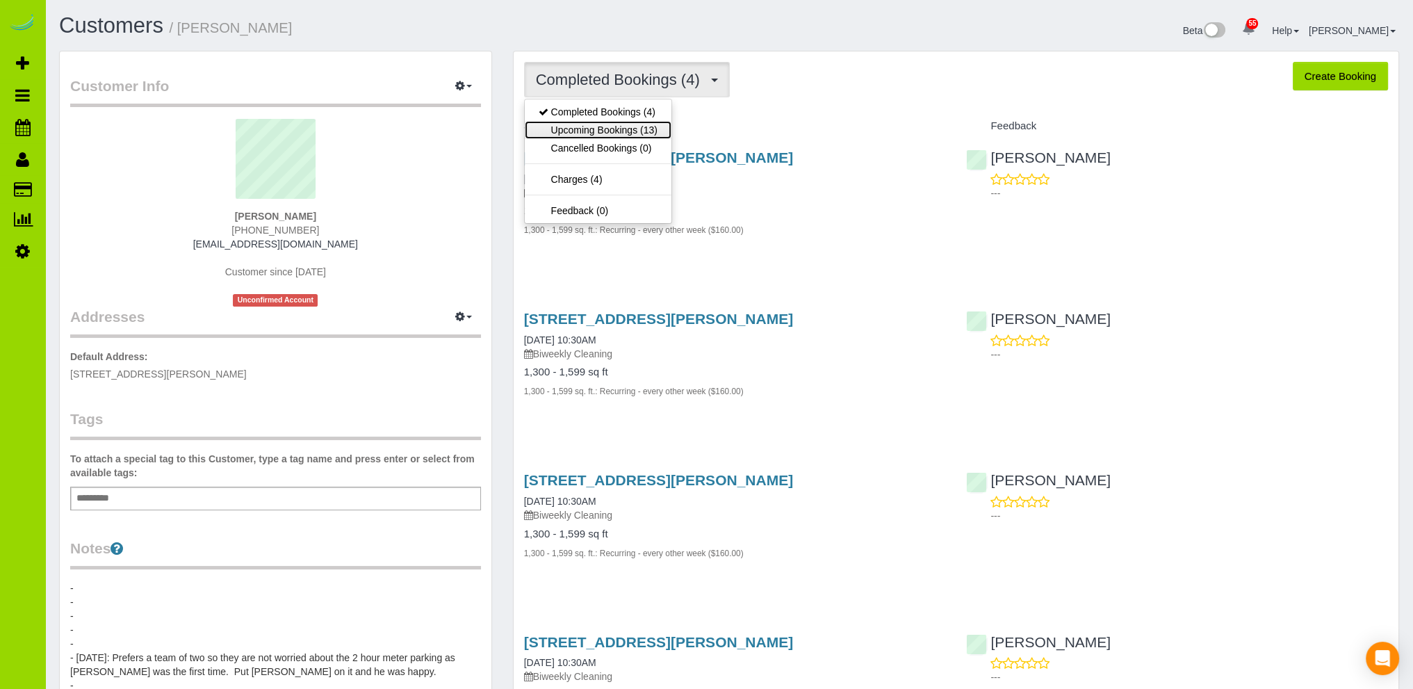
click at [587, 130] on link "Upcoming Bookings (13)" at bounding box center [598, 130] width 147 height 18
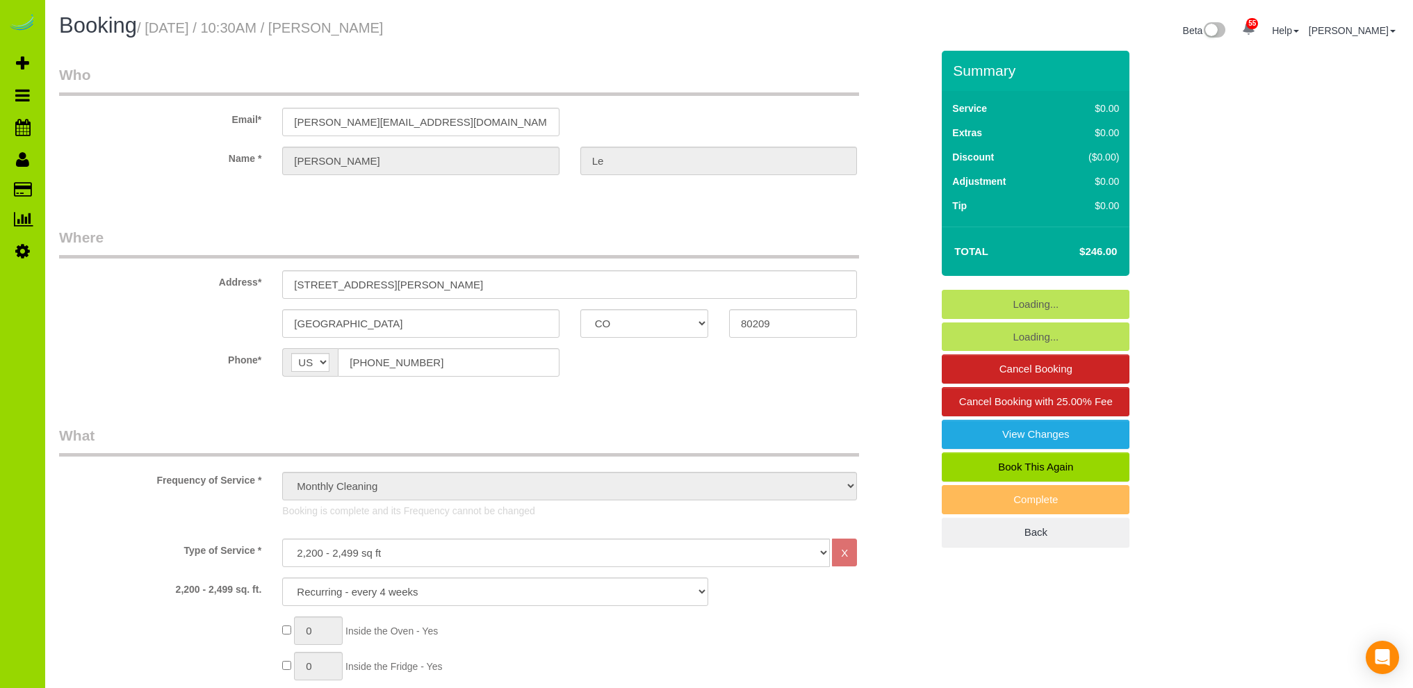
select select "CO"
select select "7"
select select "spot1"
select select "number:5"
select select "number:14"
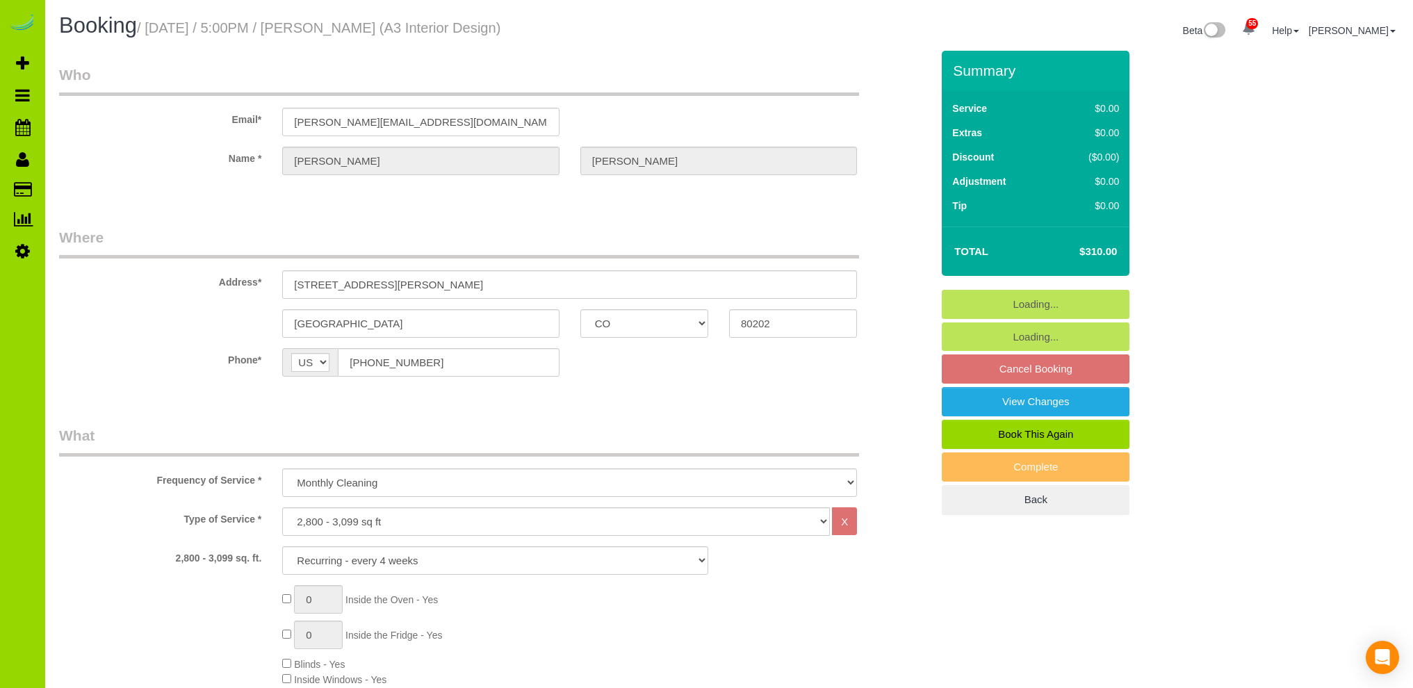
select select "CO"
select select "7"
select select "number:1"
select select "number:11"
